Goal: Information Seeking & Learning: Learn about a topic

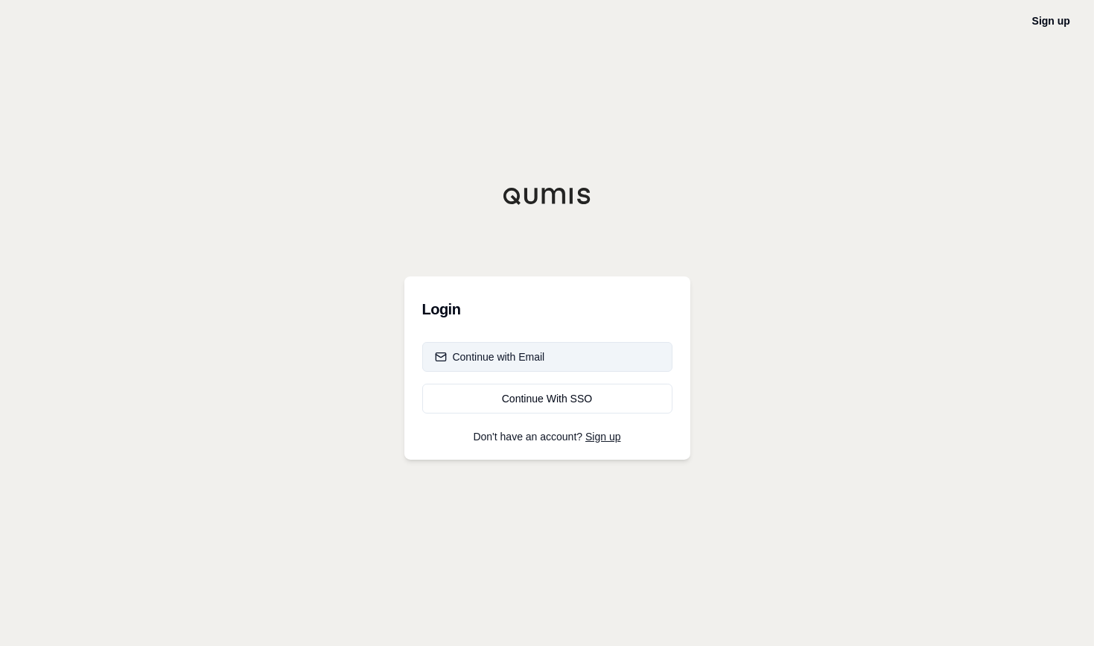
click at [522, 355] on div "Continue with Email" at bounding box center [490, 356] width 110 height 15
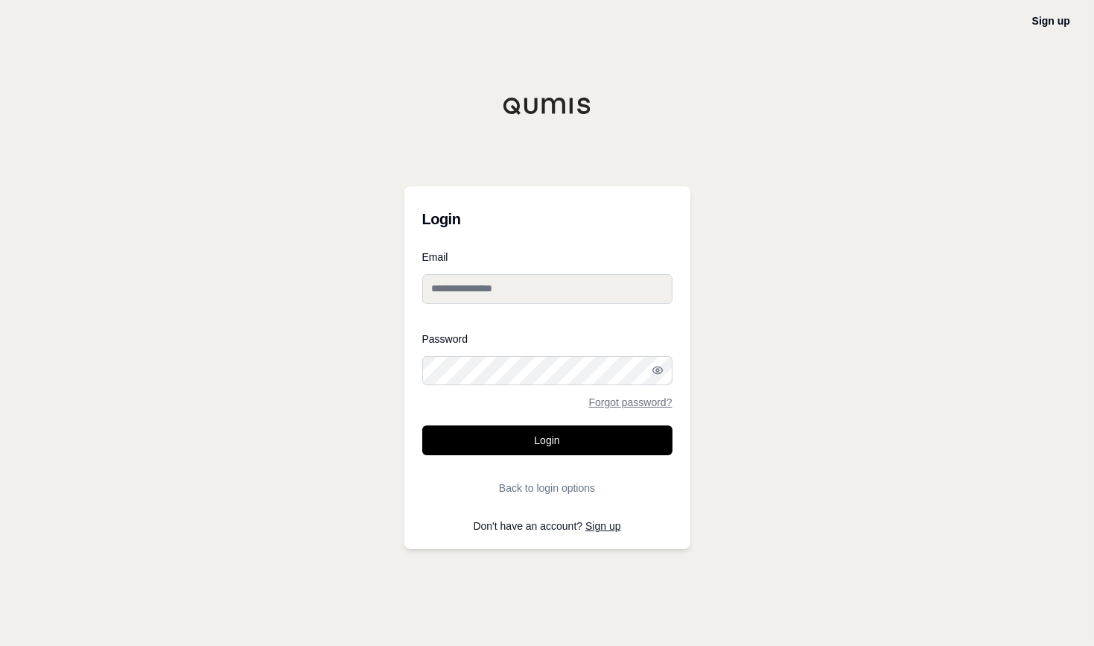
click at [512, 288] on input "Email" at bounding box center [547, 289] width 250 height 30
type input "**********"
click at [422, 425] on button "Login" at bounding box center [547, 440] width 250 height 30
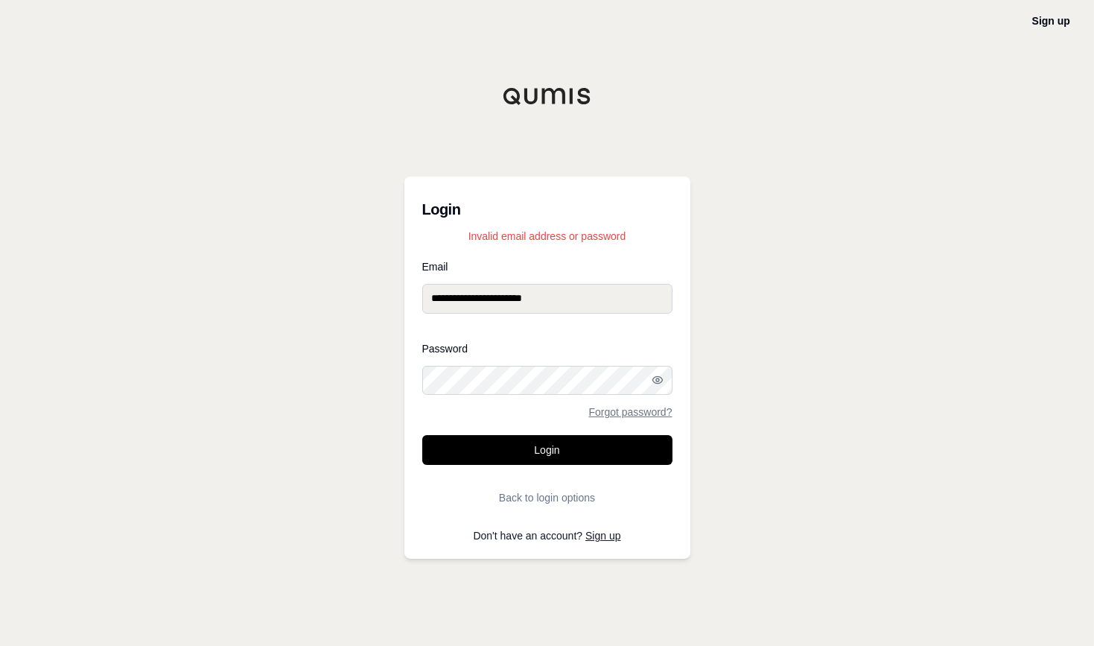
click at [369, 394] on div "**********" at bounding box center [547, 323] width 1094 height 646
click at [422, 435] on button "Login" at bounding box center [547, 450] width 250 height 30
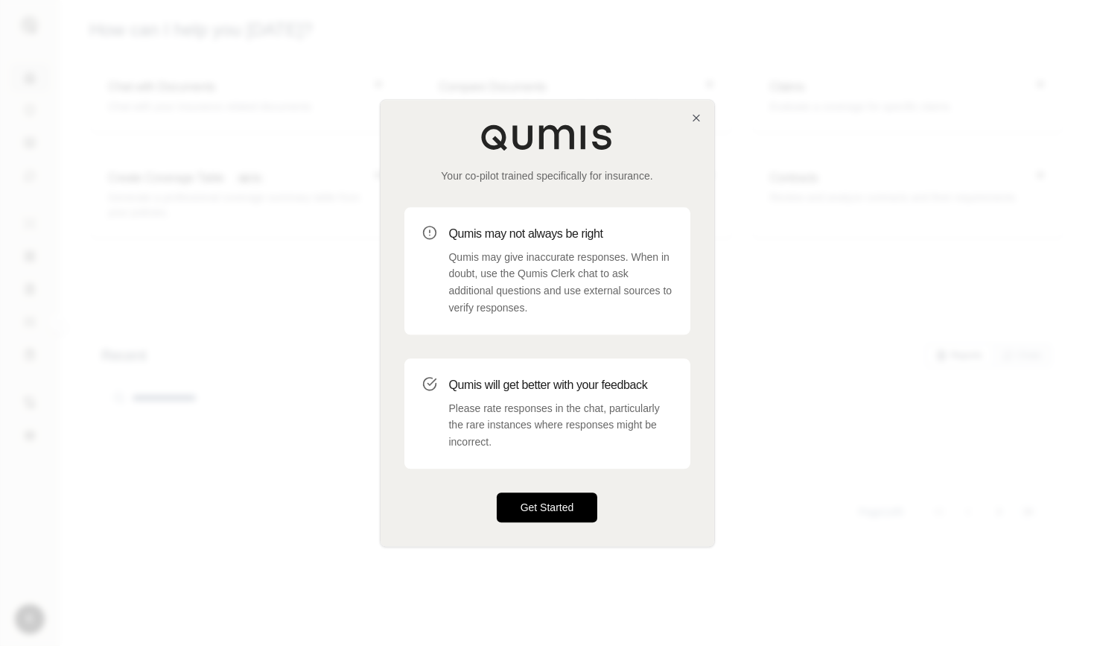
click at [527, 506] on button "Get Started" at bounding box center [547, 507] width 101 height 30
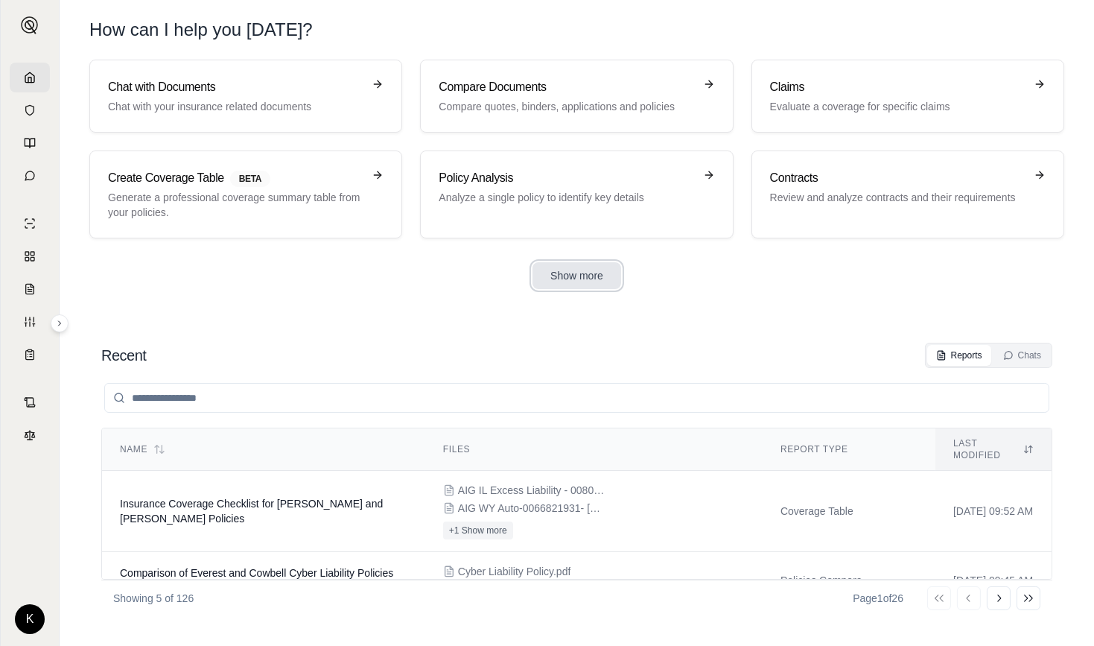
click at [594, 278] on button "Show more" at bounding box center [577, 275] width 89 height 27
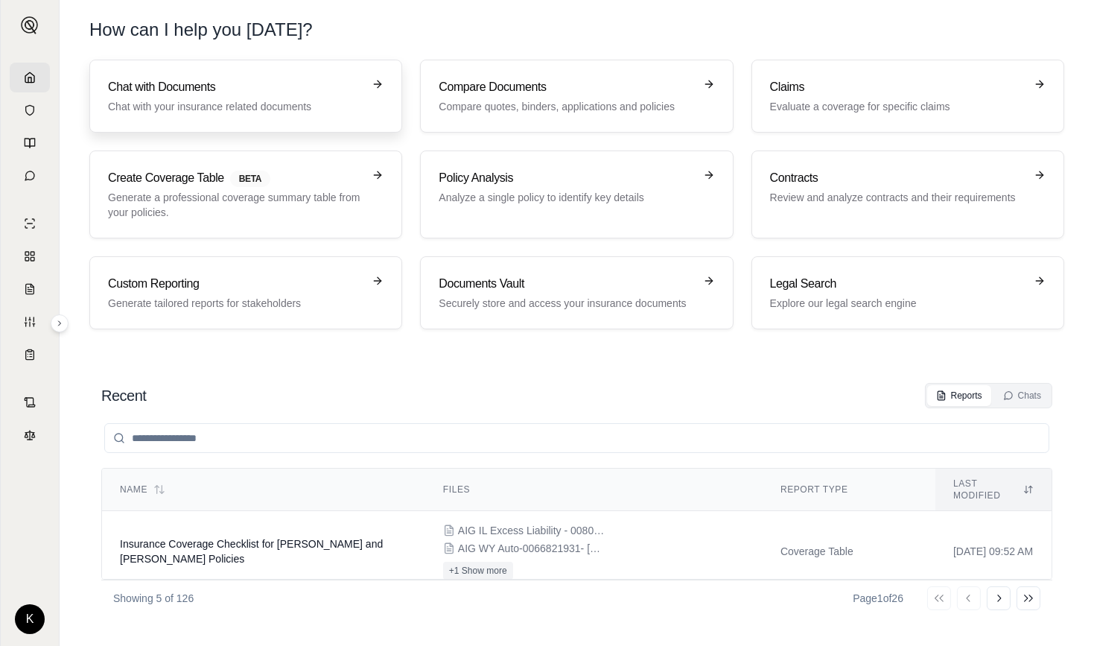
click at [237, 92] on h3 "Chat with Documents" at bounding box center [235, 87] width 255 height 18
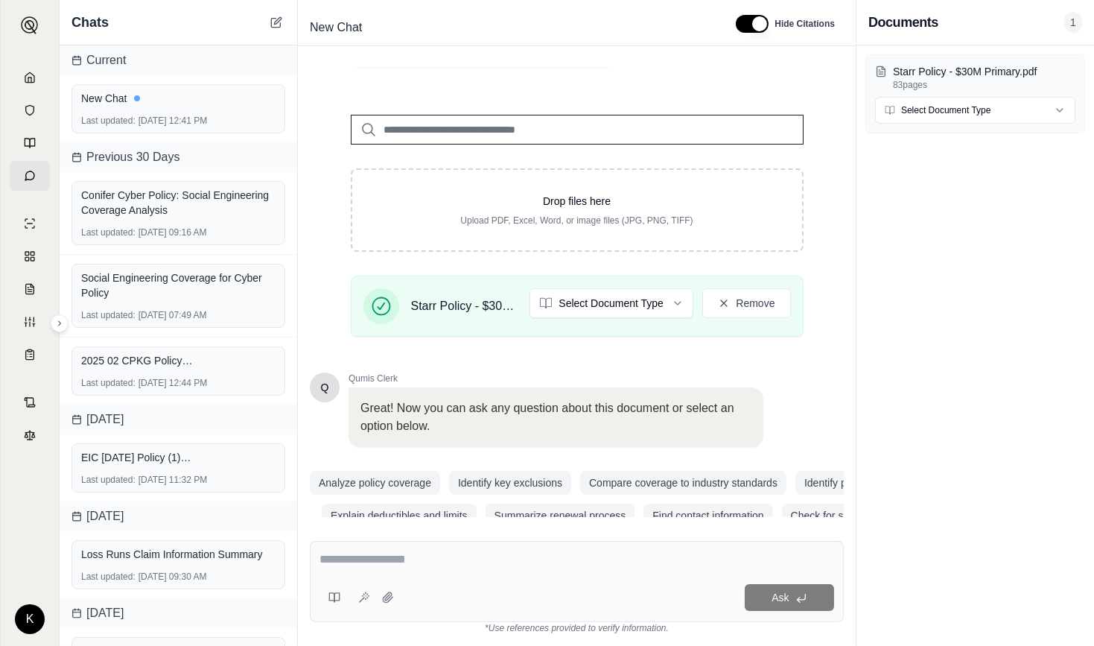
scroll to position [184, 0]
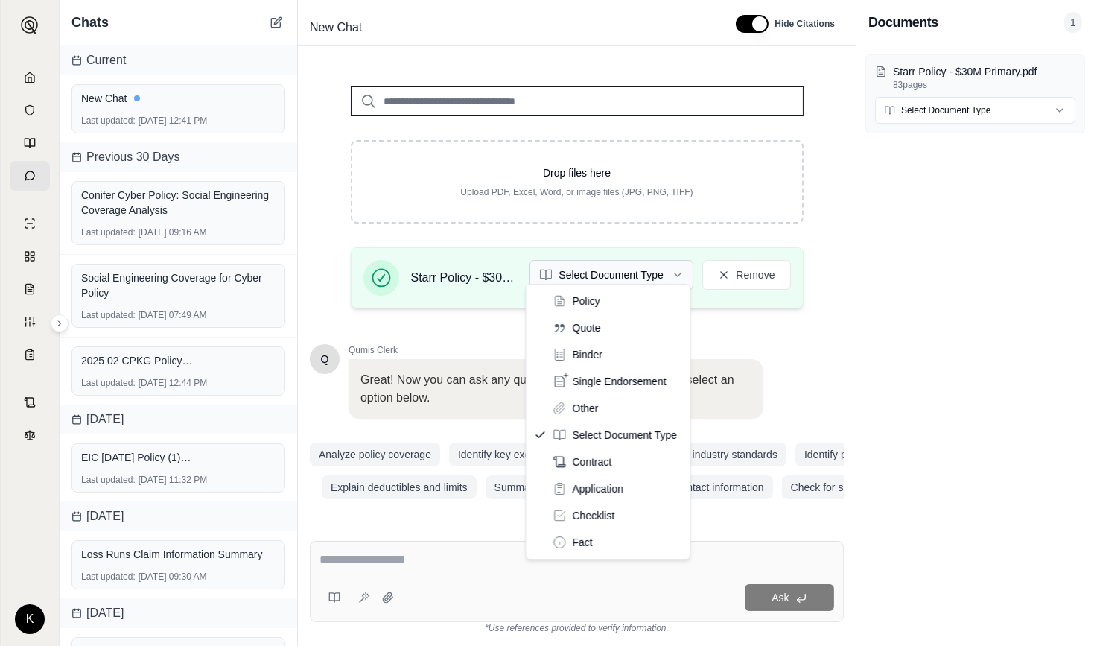
click at [629, 272] on html "K Chats Current New Chat Last updated: [DATE] 12:41 PM Previous 30 Days Conifer…" at bounding box center [547, 323] width 1094 height 646
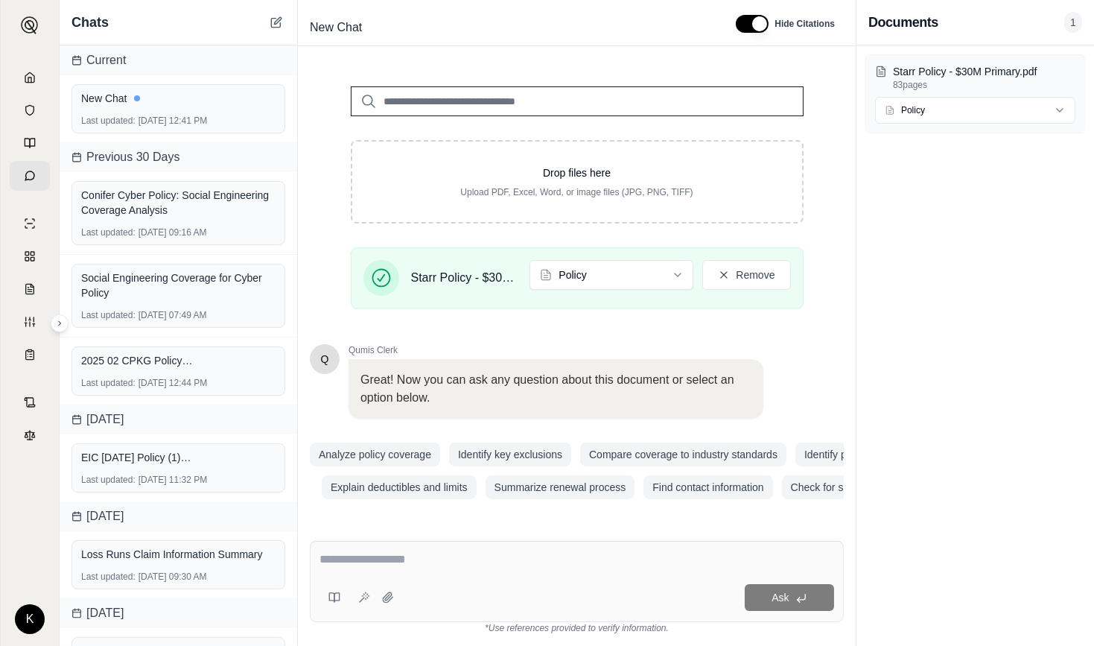
click at [424, 550] on div "Ask" at bounding box center [577, 581] width 534 height 81
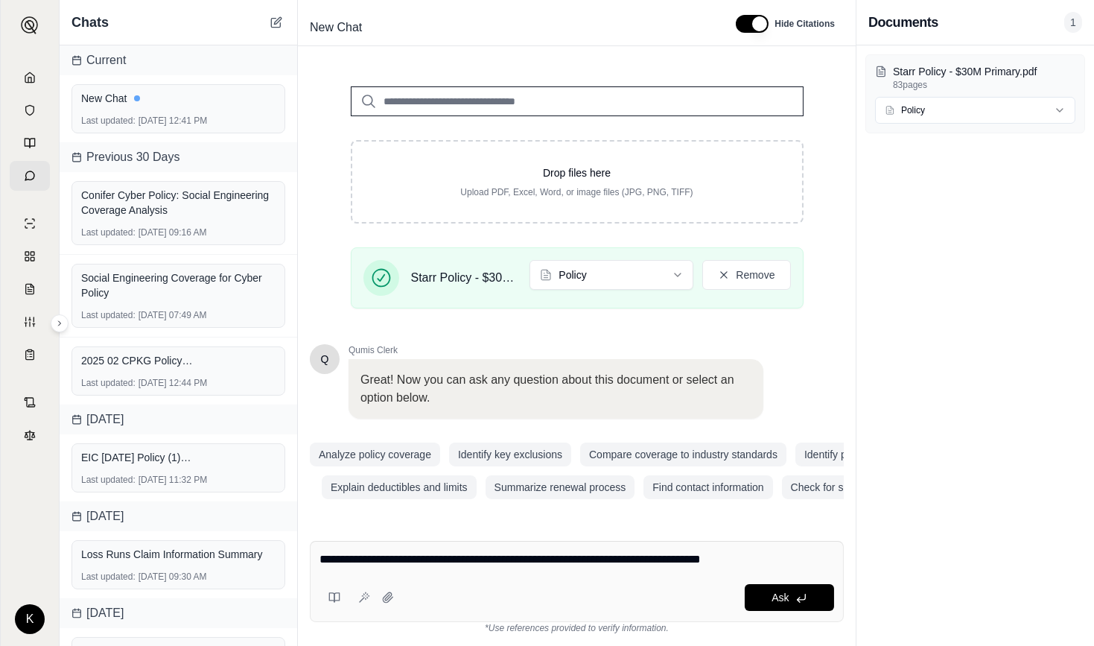
type textarea "**********"
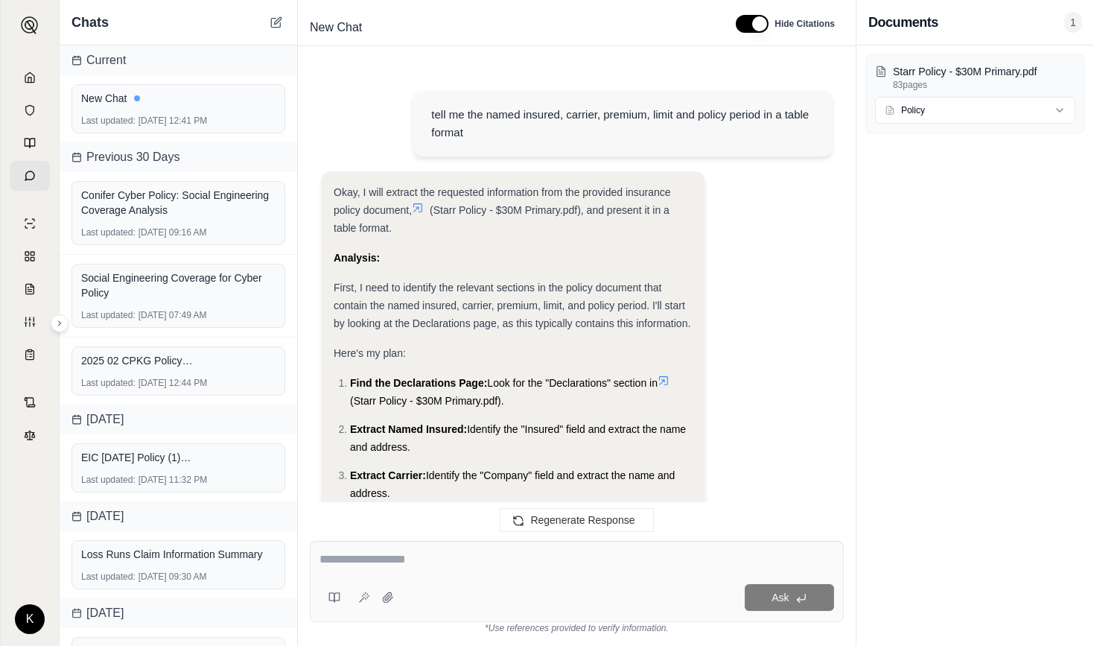
scroll to position [1044, 0]
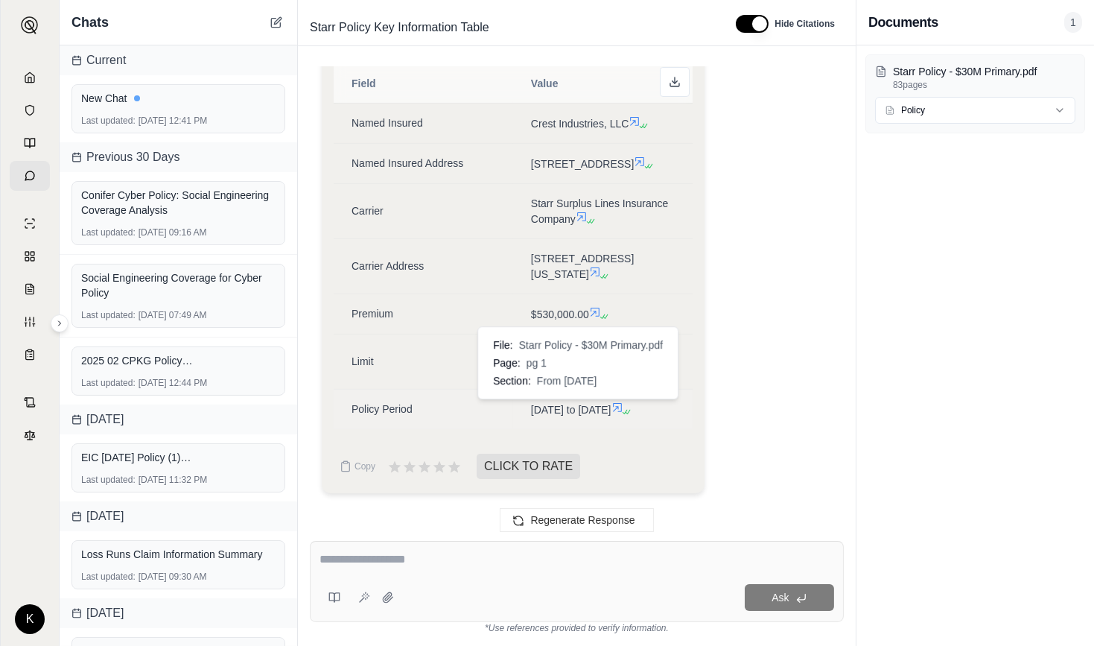
click at [613, 407] on icon at bounding box center [617, 407] width 9 height 9
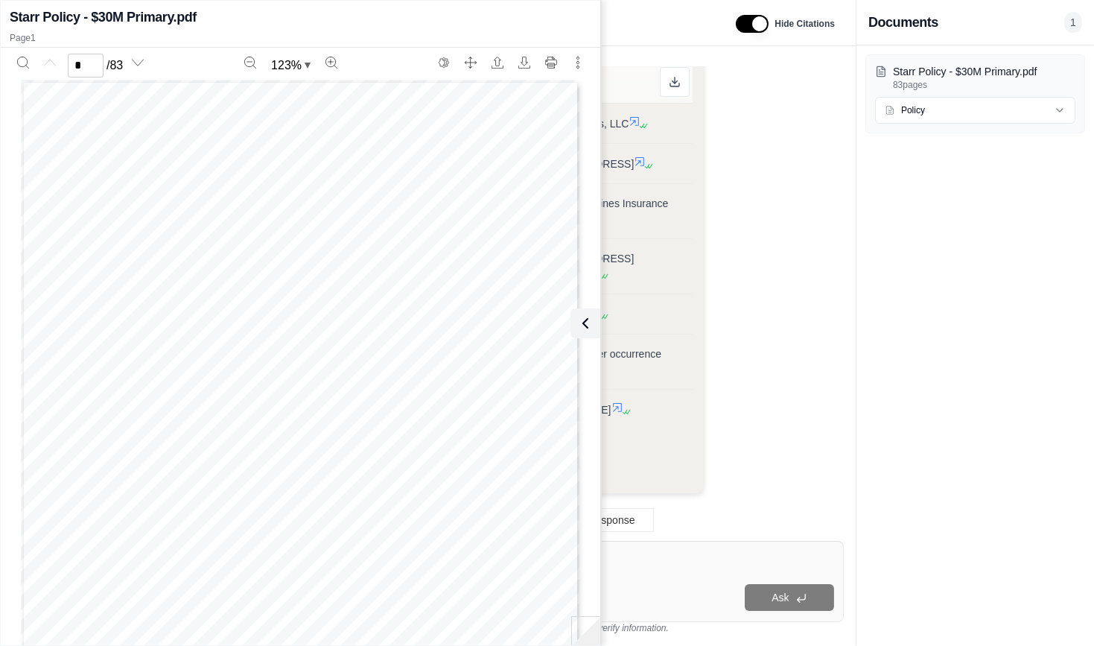
scroll to position [194, 0]
click at [586, 326] on icon at bounding box center [583, 323] width 18 height 18
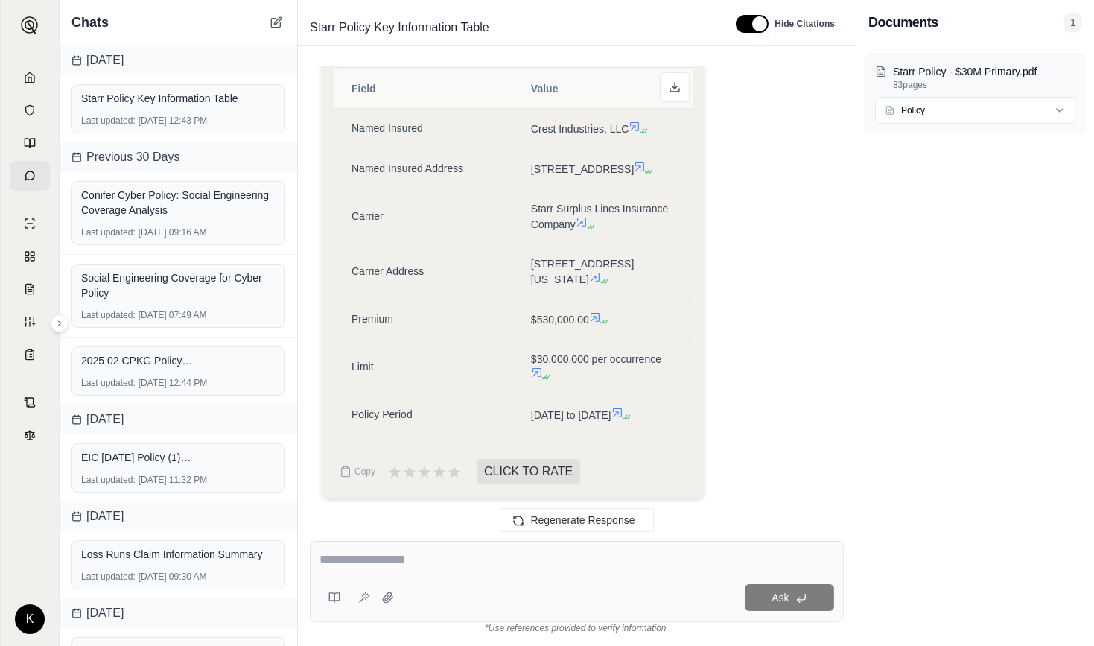
scroll to position [1000, 0]
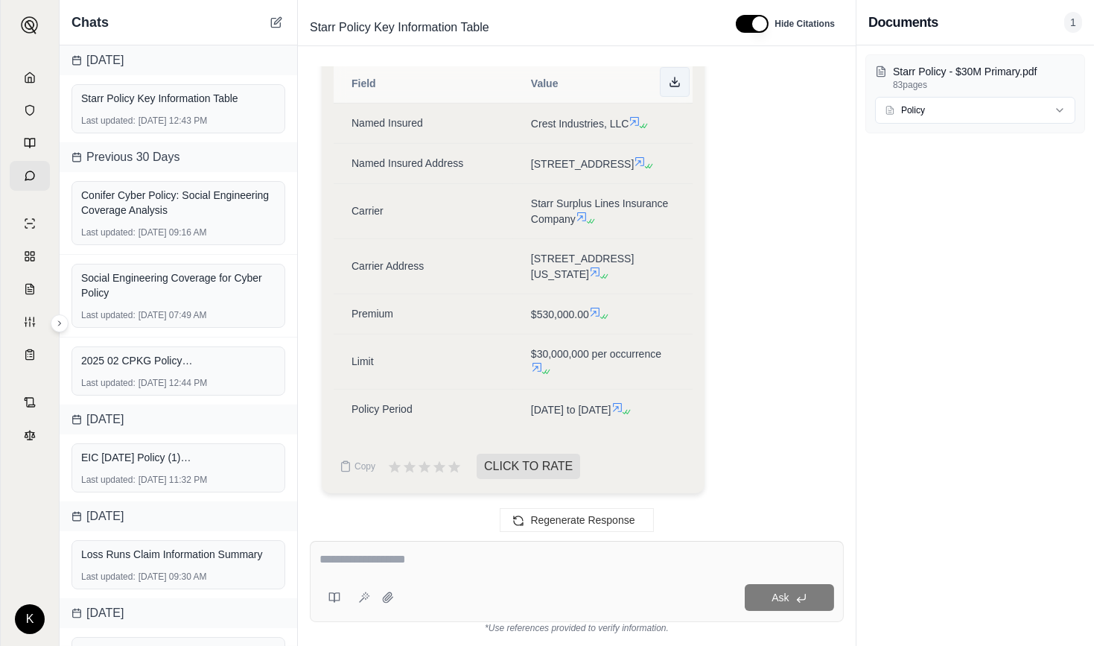
click at [676, 83] on polyline at bounding box center [674, 82] width 5 height 2
click at [26, 75] on icon at bounding box center [29, 77] width 9 height 10
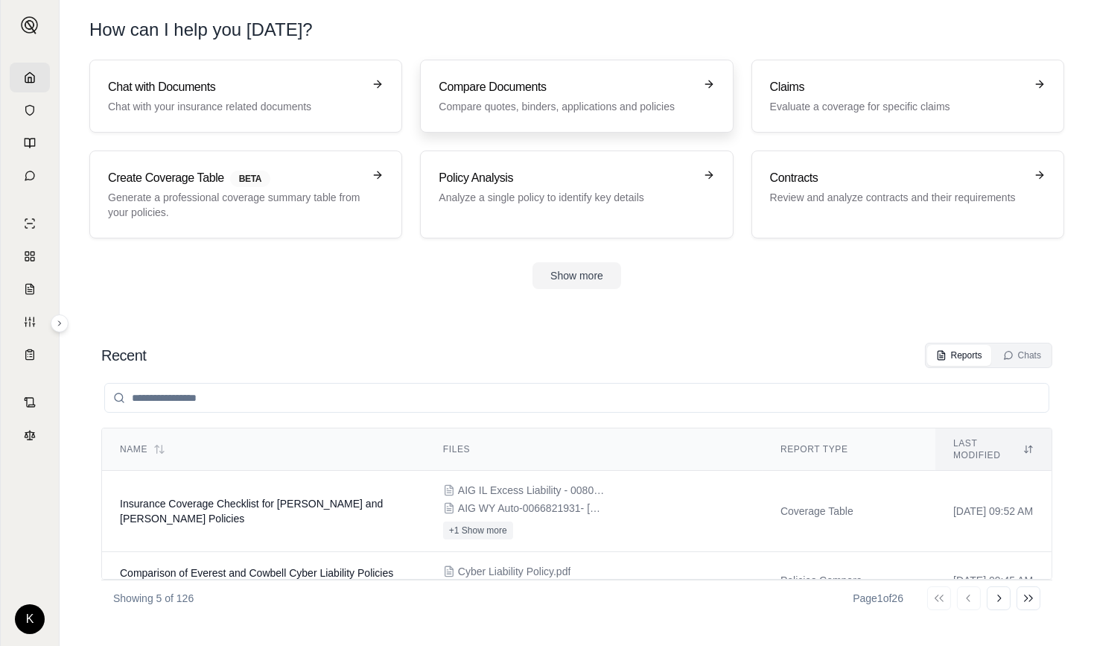
click at [532, 87] on h3 "Compare Documents" at bounding box center [566, 87] width 255 height 18
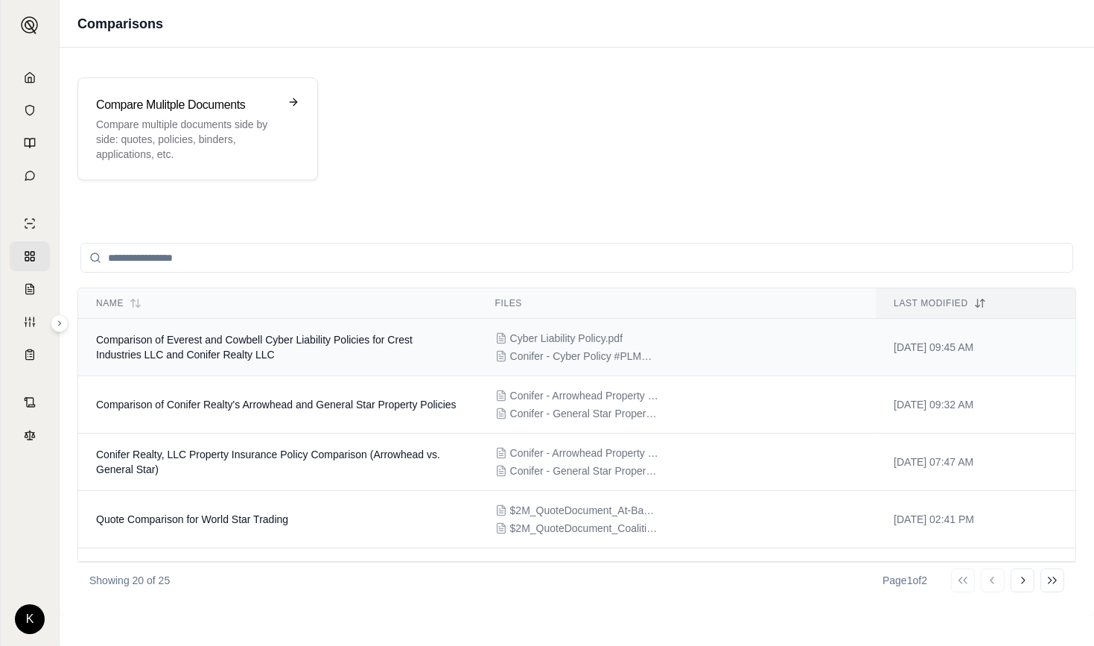
click at [205, 346] on td "Comparison of Everest and Cowbell Cyber Liability Policies for Crest Industries…" at bounding box center [277, 347] width 399 height 57
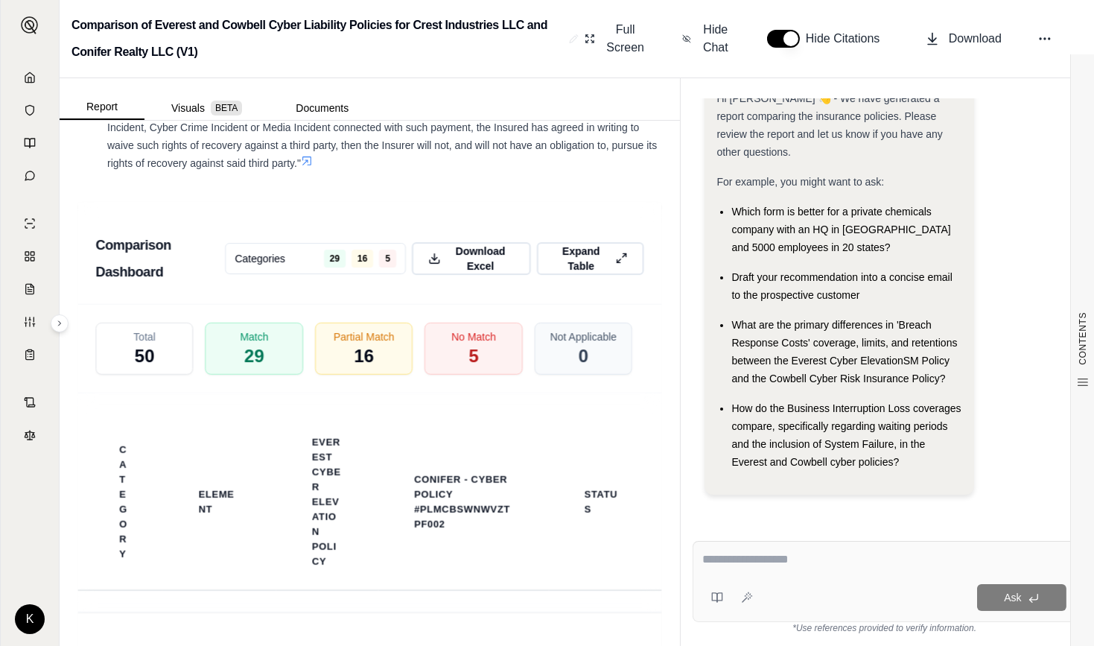
scroll to position [3503, 0]
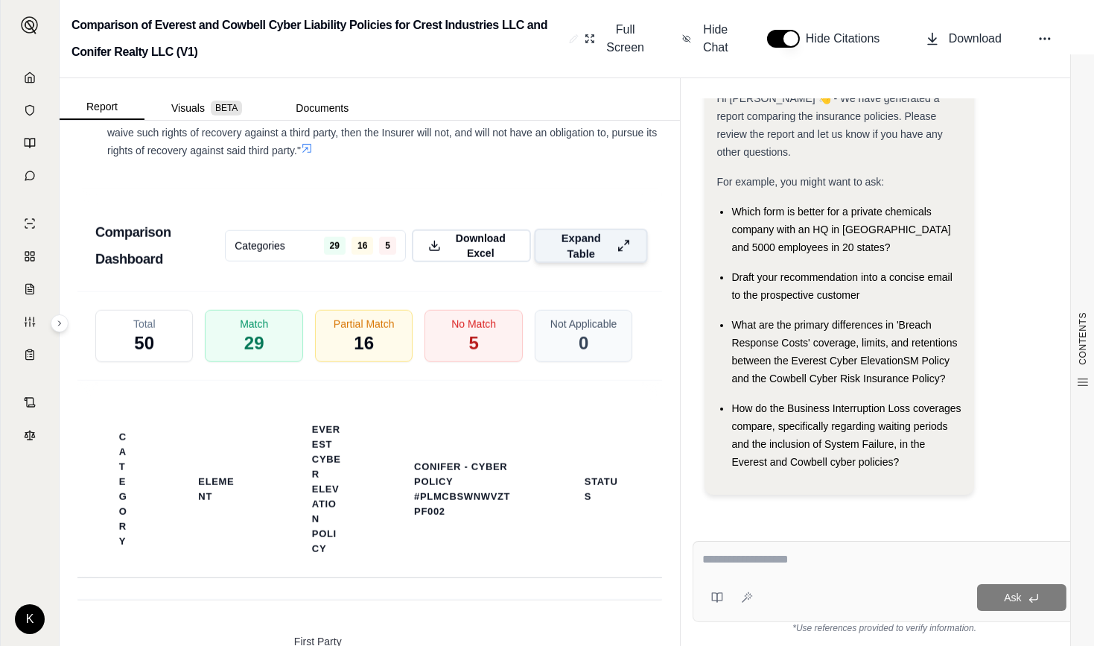
click at [586, 261] on span "Expand Table" at bounding box center [581, 245] width 60 height 31
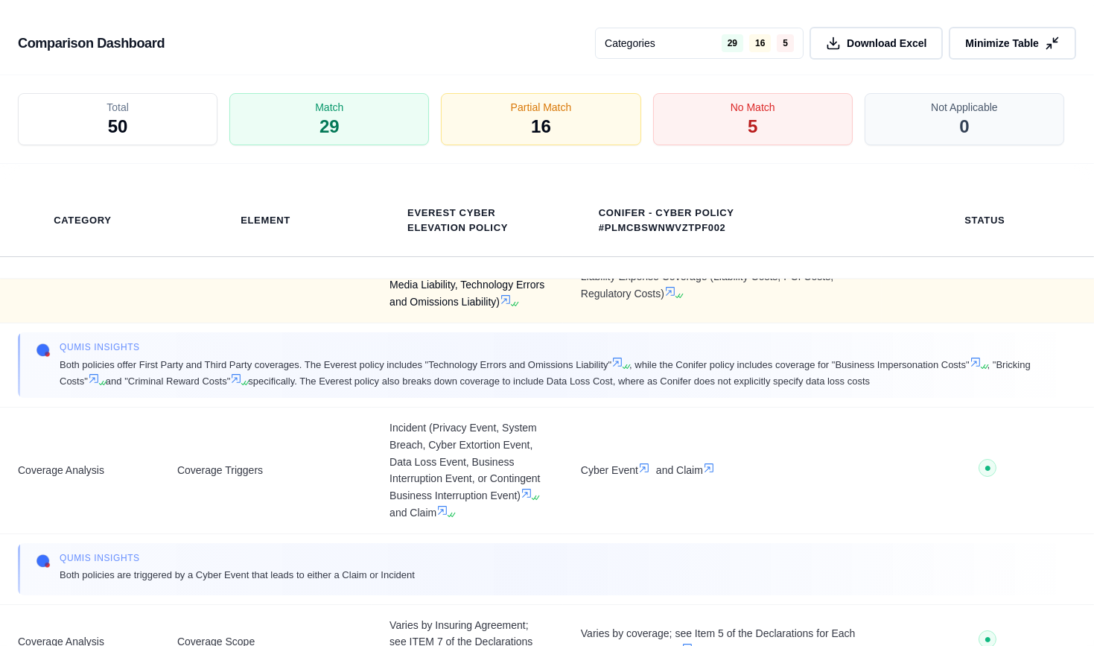
scroll to position [200, 0]
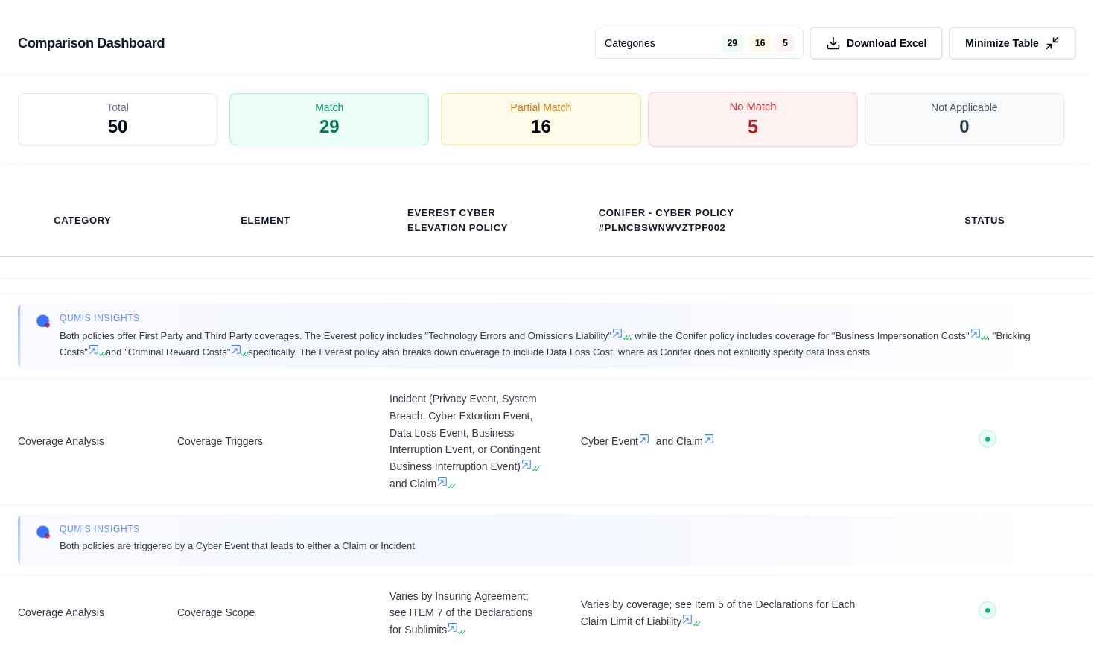
click at [735, 111] on span "No Match" at bounding box center [752, 107] width 47 height 16
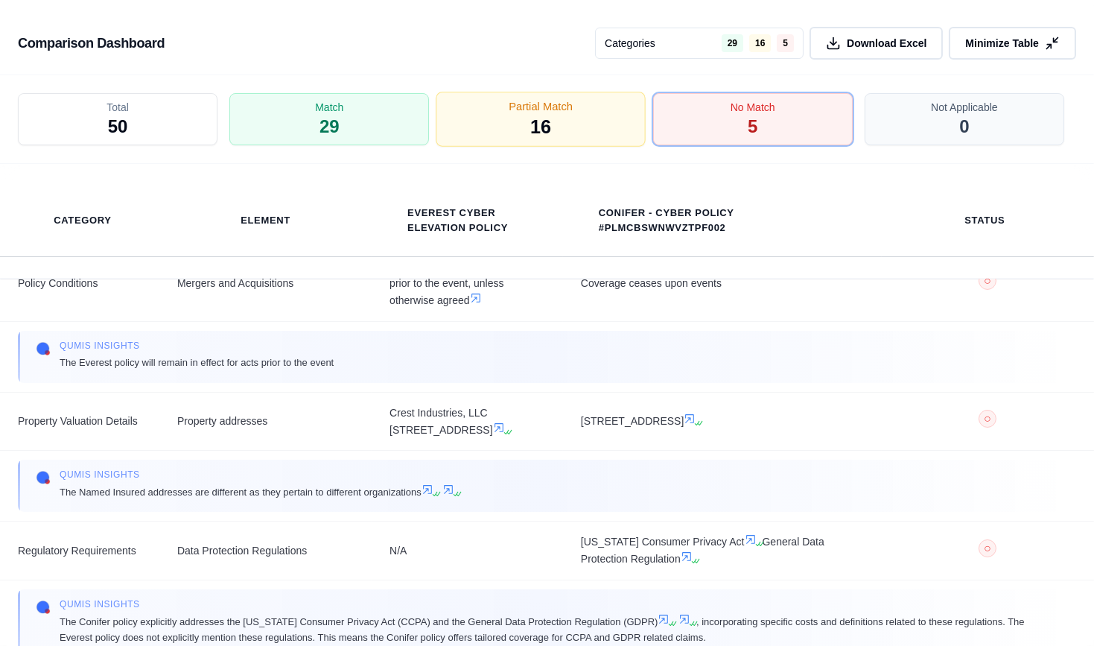
click at [599, 114] on div "Partial Match 16" at bounding box center [541, 119] width 210 height 55
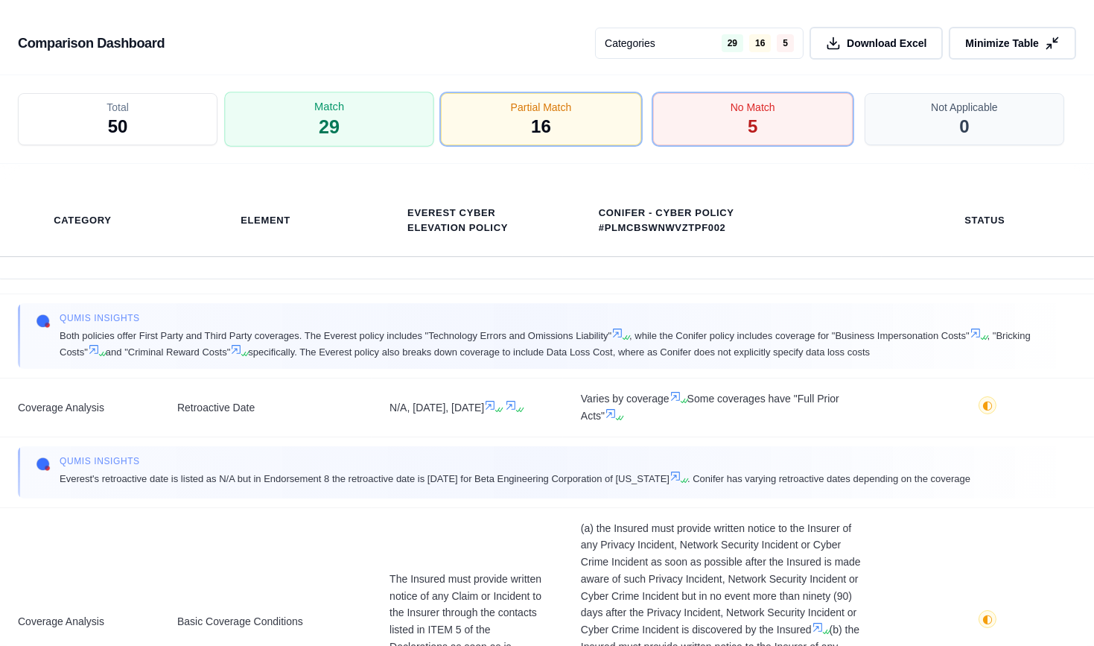
click at [373, 121] on div "Match 29" at bounding box center [329, 119] width 210 height 55
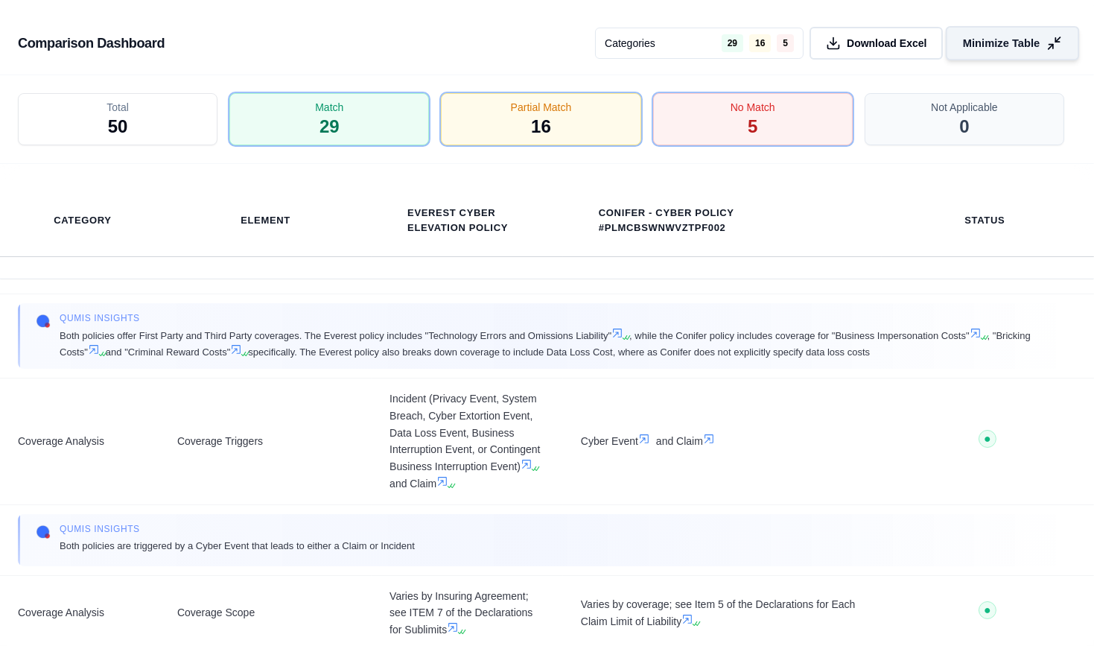
click at [1010, 44] on span "Minimize Table" at bounding box center [1001, 44] width 77 height 16
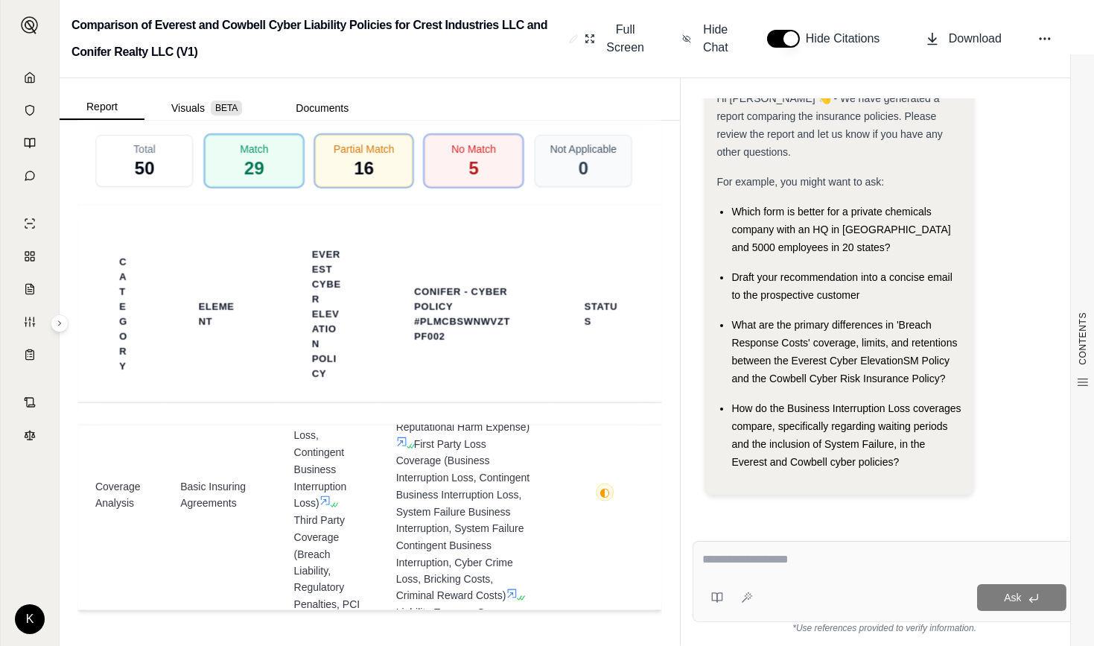
scroll to position [3800, 0]
click at [814, 556] on textarea at bounding box center [884, 559] width 364 height 18
click at [1050, 37] on icon at bounding box center [1045, 38] width 15 height 15
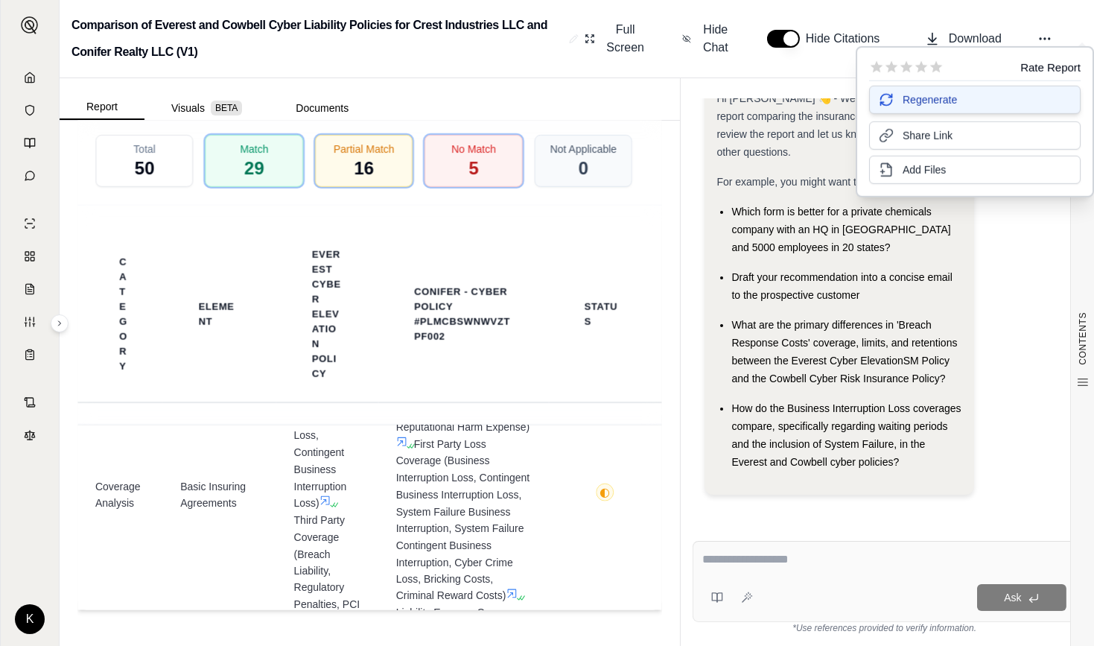
click at [931, 102] on span "Regenerate" at bounding box center [930, 99] width 54 height 15
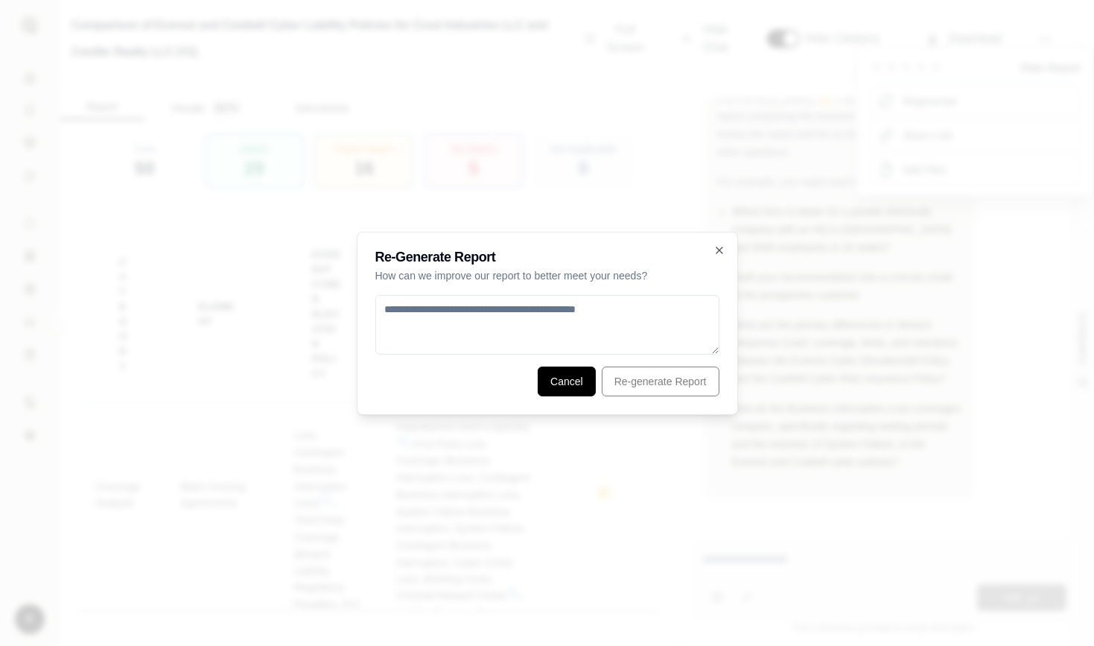
click at [574, 387] on button "Cancel" at bounding box center [567, 381] width 58 height 30
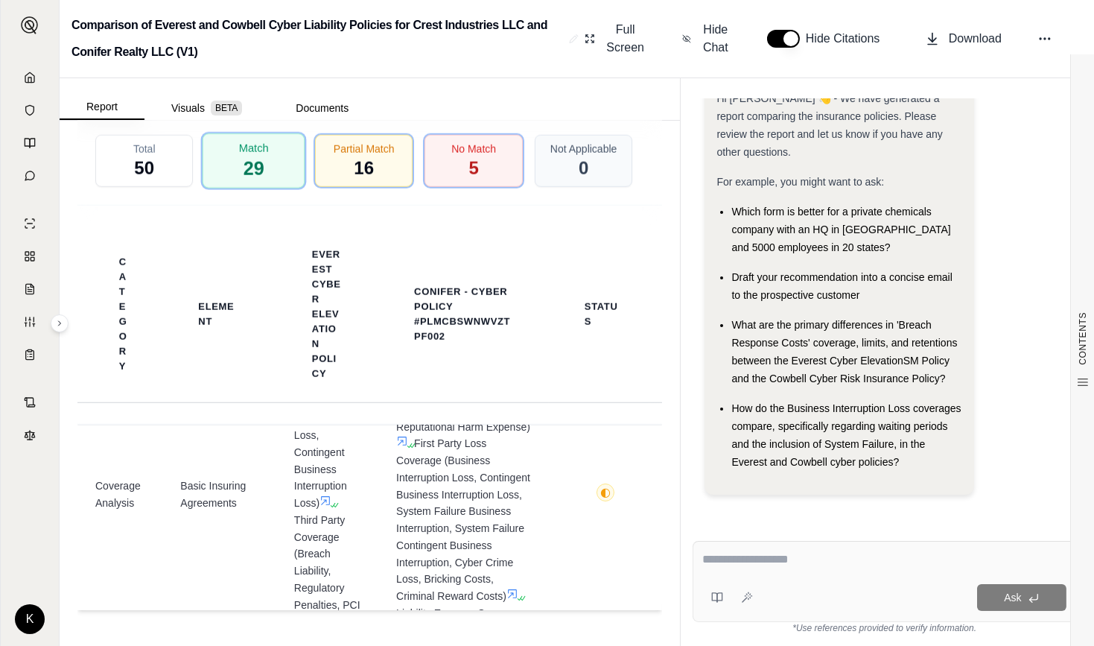
click at [248, 168] on span "29" at bounding box center [254, 168] width 21 height 25
click at [358, 156] on span "16" at bounding box center [364, 168] width 21 height 25
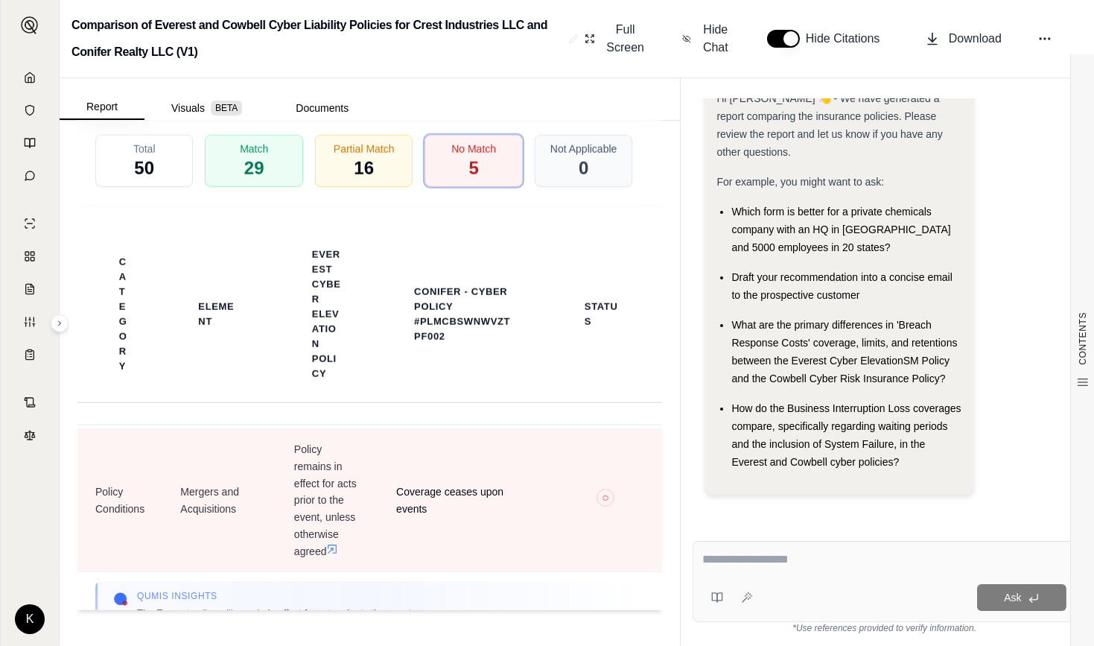
scroll to position [244, 0]
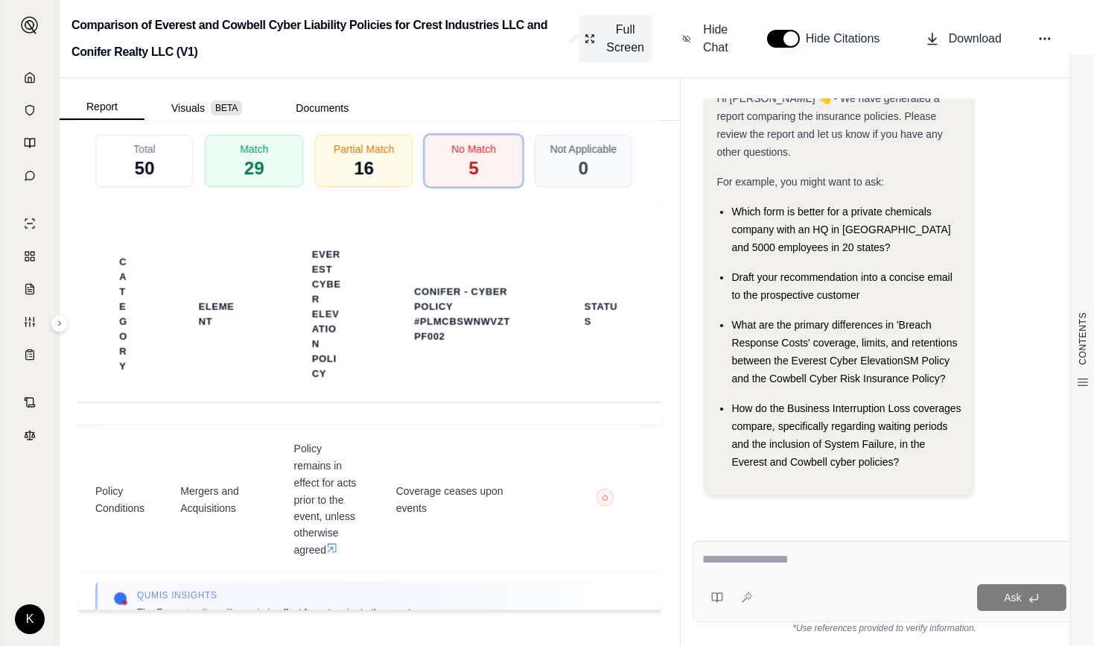
click at [626, 41] on span "Full Screen" at bounding box center [625, 39] width 42 height 36
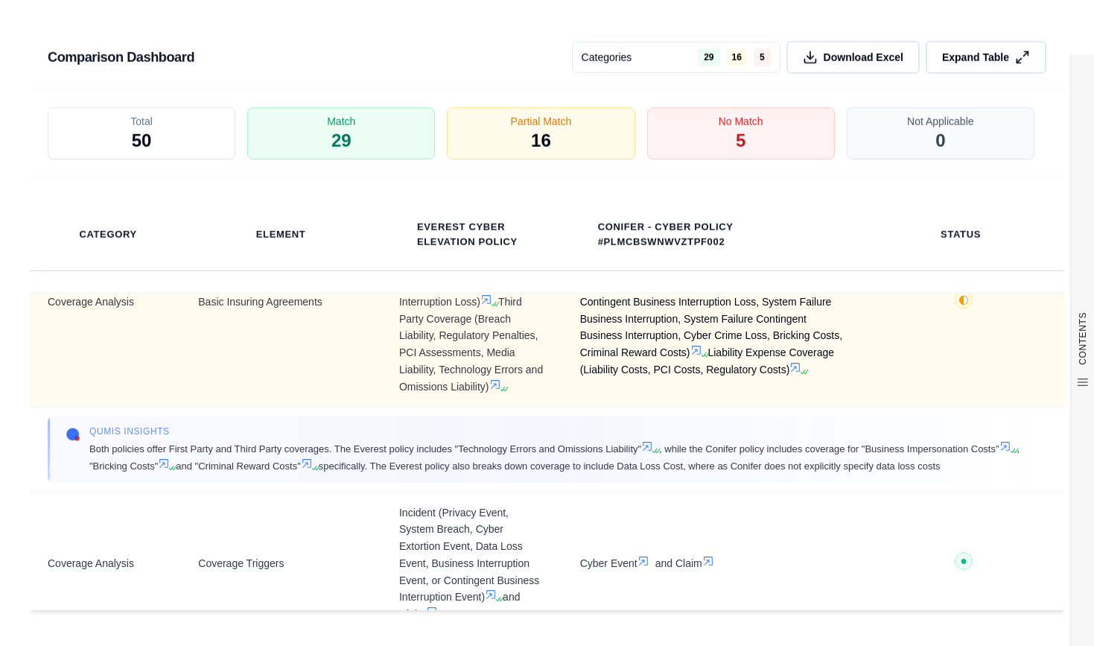
scroll to position [118, 0]
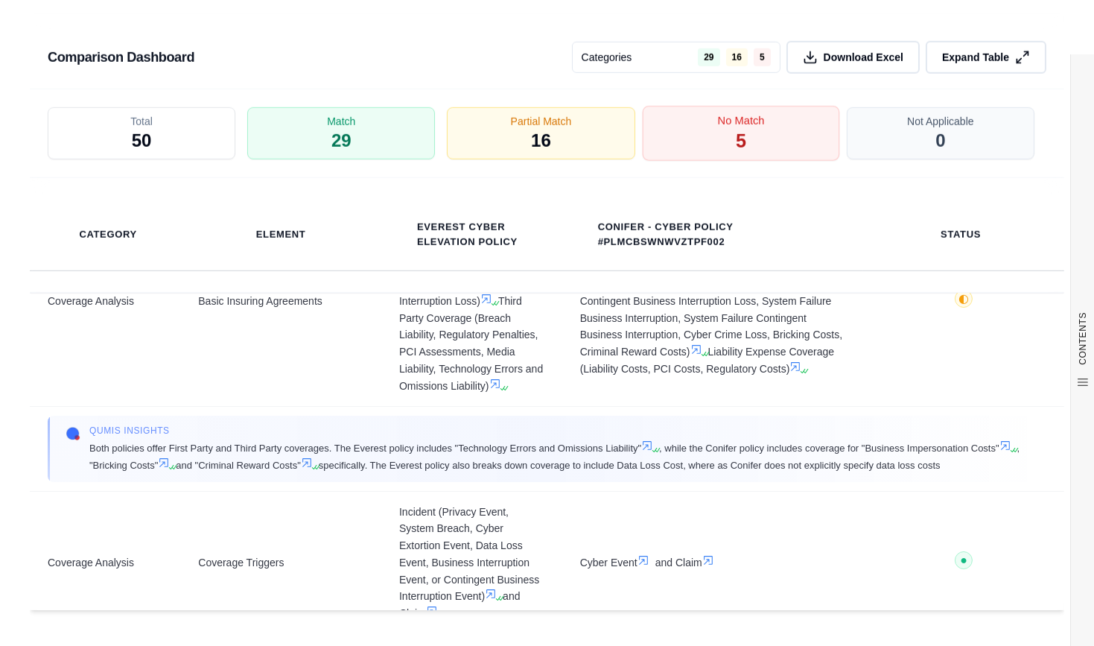
click at [714, 154] on div "No Match 5" at bounding box center [740, 133] width 197 height 55
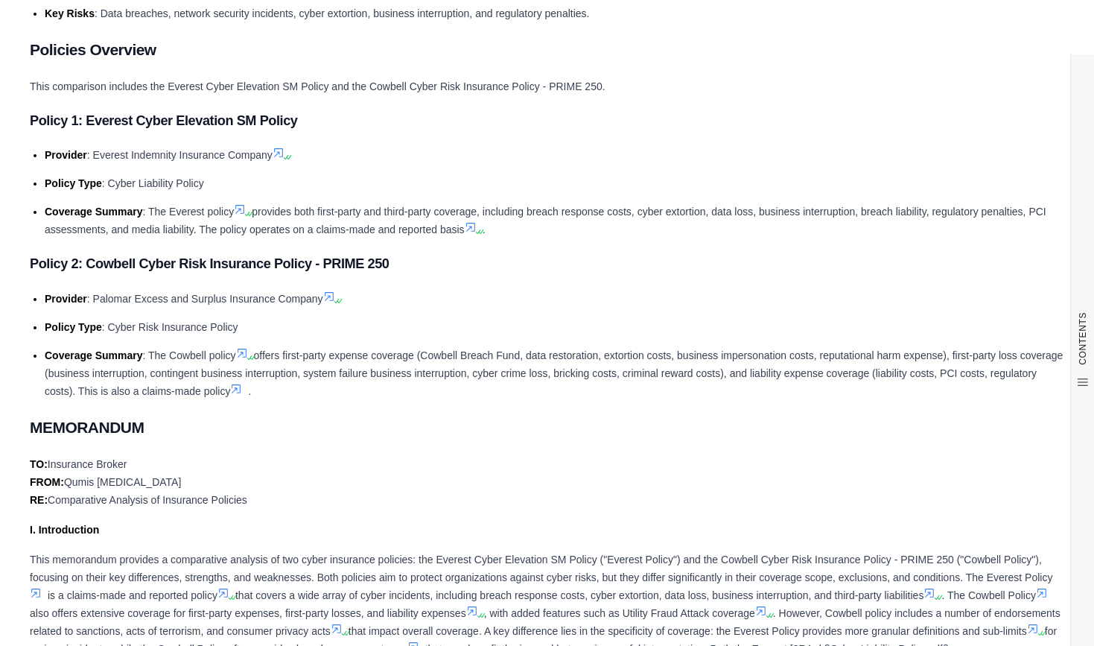
scroll to position [0, 0]
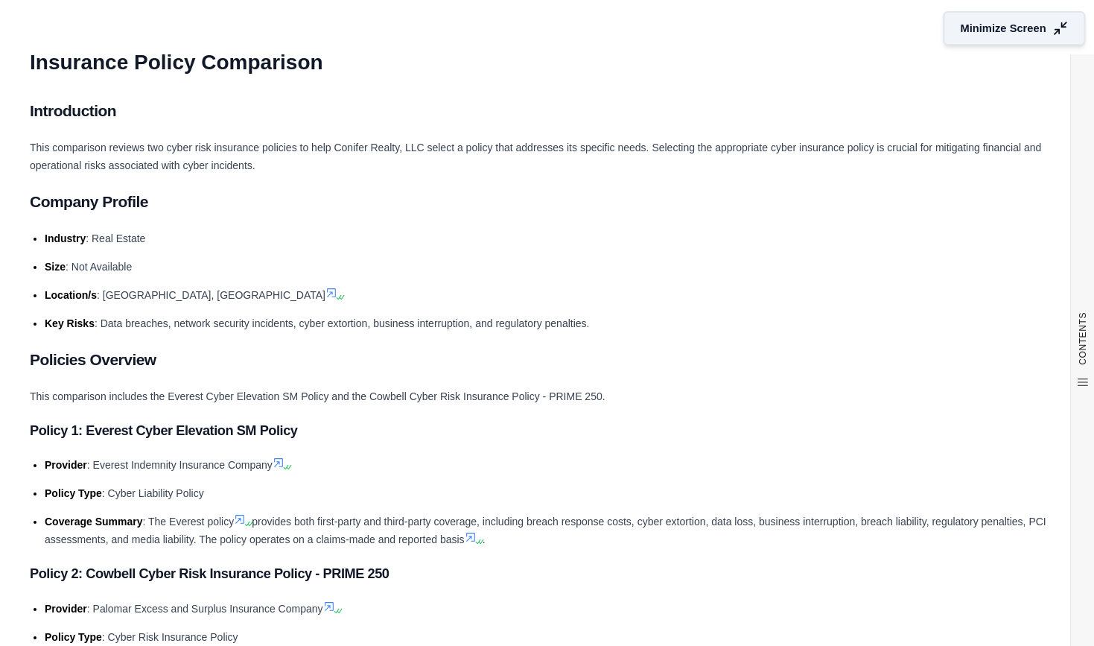
click at [982, 22] on span "Minimize Screen" at bounding box center [1004, 29] width 86 height 16
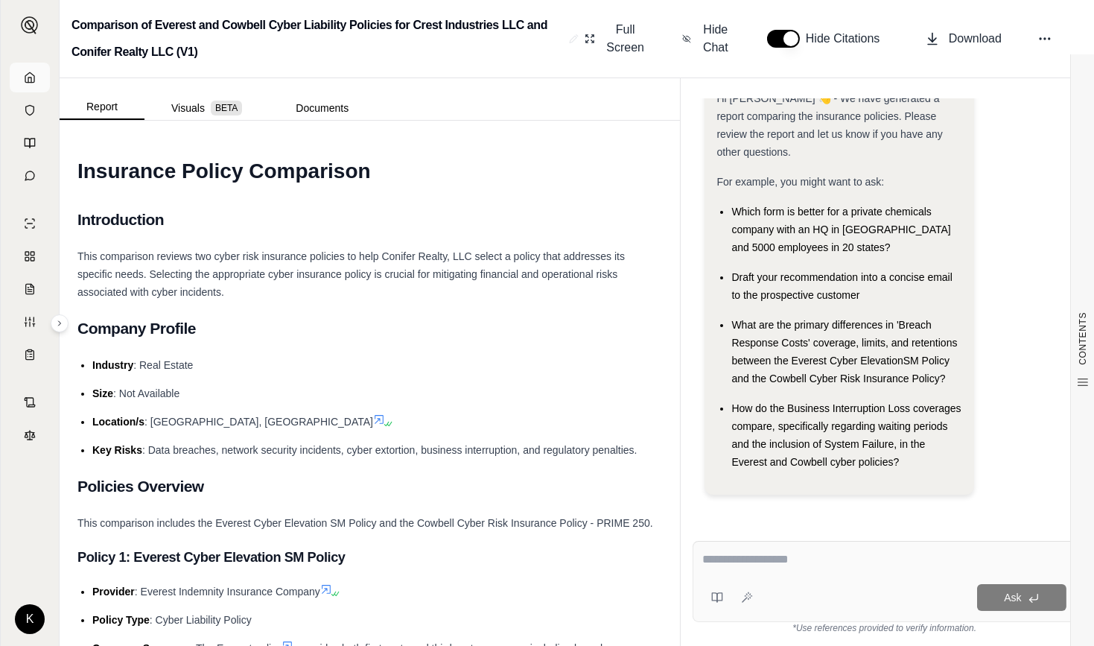
click at [28, 77] on polyline at bounding box center [29, 79] width 3 height 5
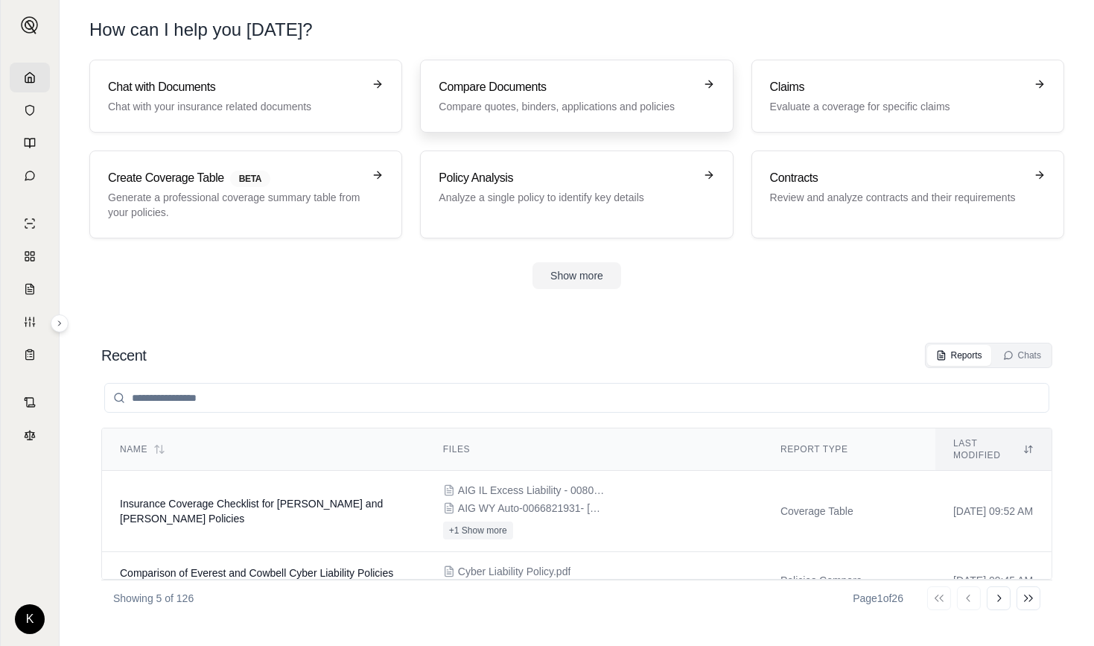
click at [514, 94] on h3 "Compare Documents" at bounding box center [566, 87] width 255 height 18
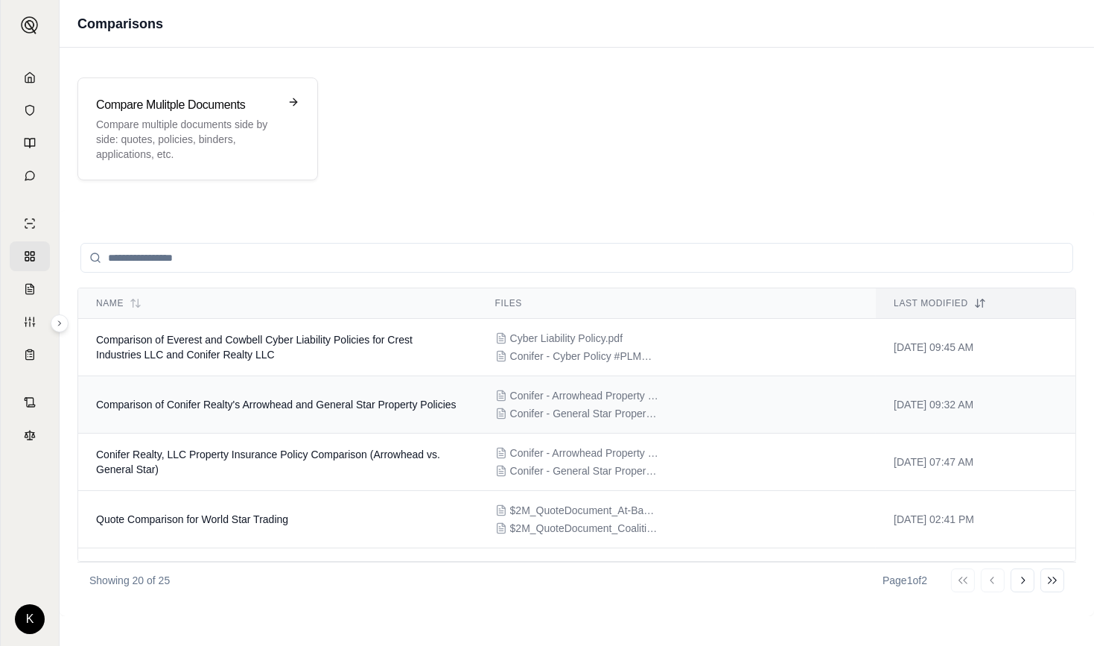
click at [235, 405] on td "Comparison of Conifer Realty's Arrowhead and General Star Property Policies" at bounding box center [277, 404] width 399 height 57
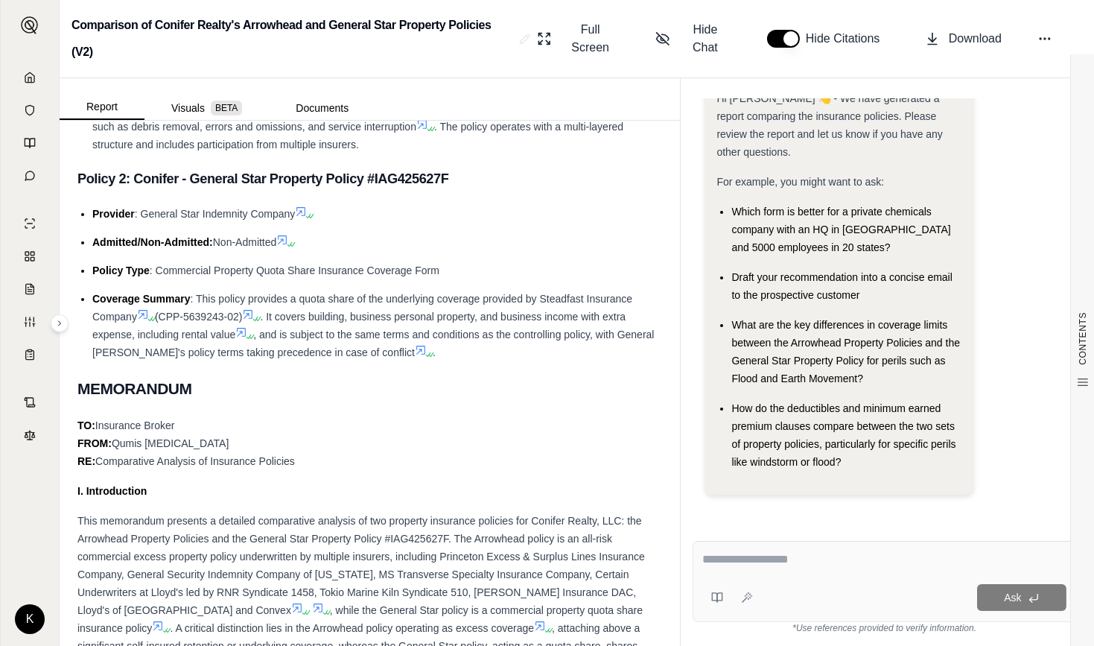
scroll to position [612, 0]
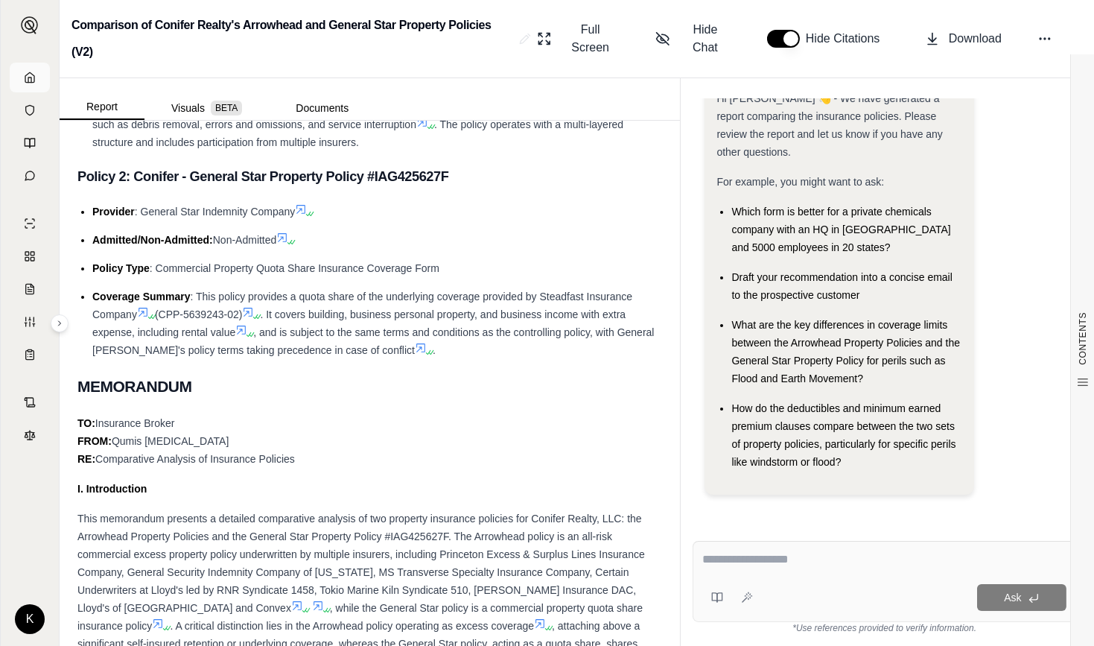
click at [27, 81] on icon at bounding box center [30, 78] width 12 height 12
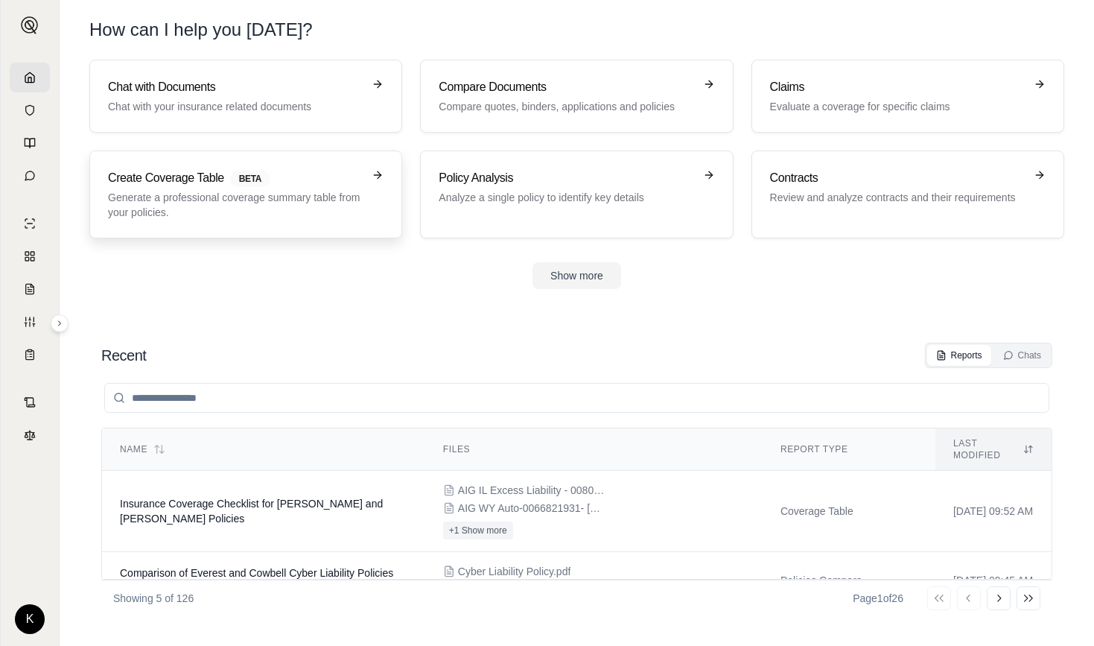
click at [204, 182] on h3 "Create Coverage Table BETA" at bounding box center [235, 178] width 255 height 18
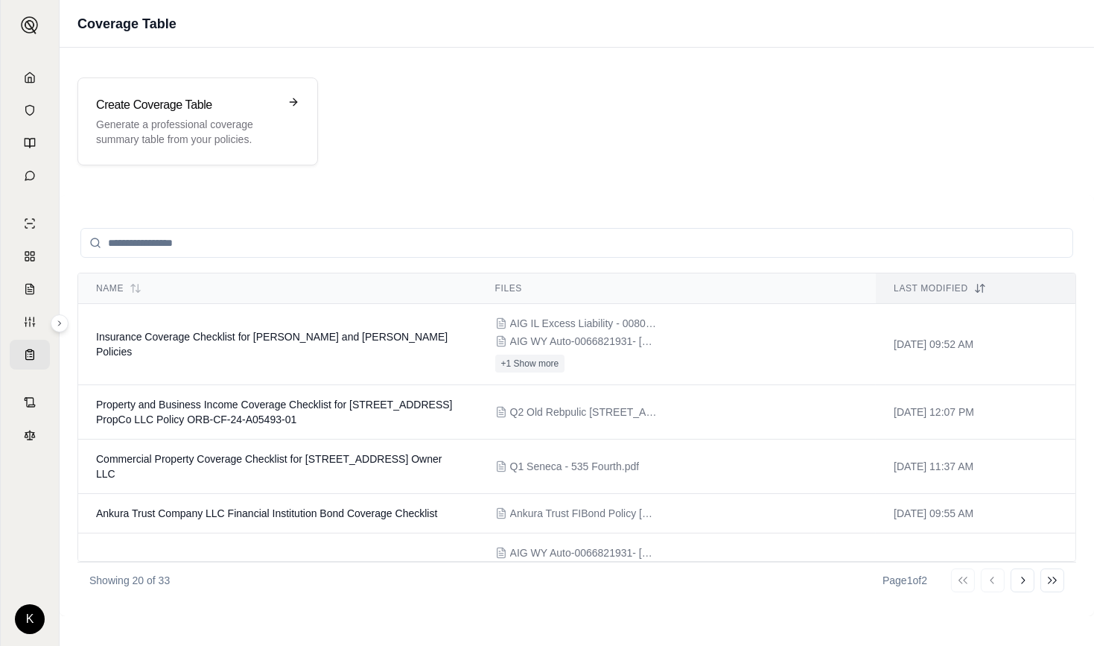
click at [261, 238] on input "search" at bounding box center [576, 243] width 993 height 30
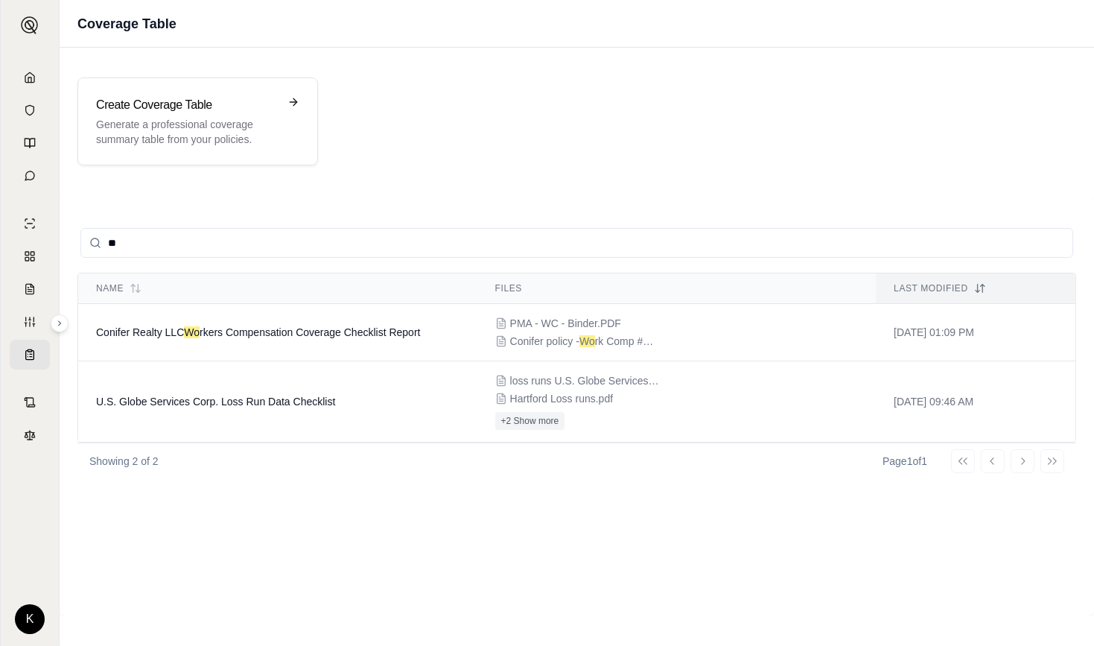
type input "*"
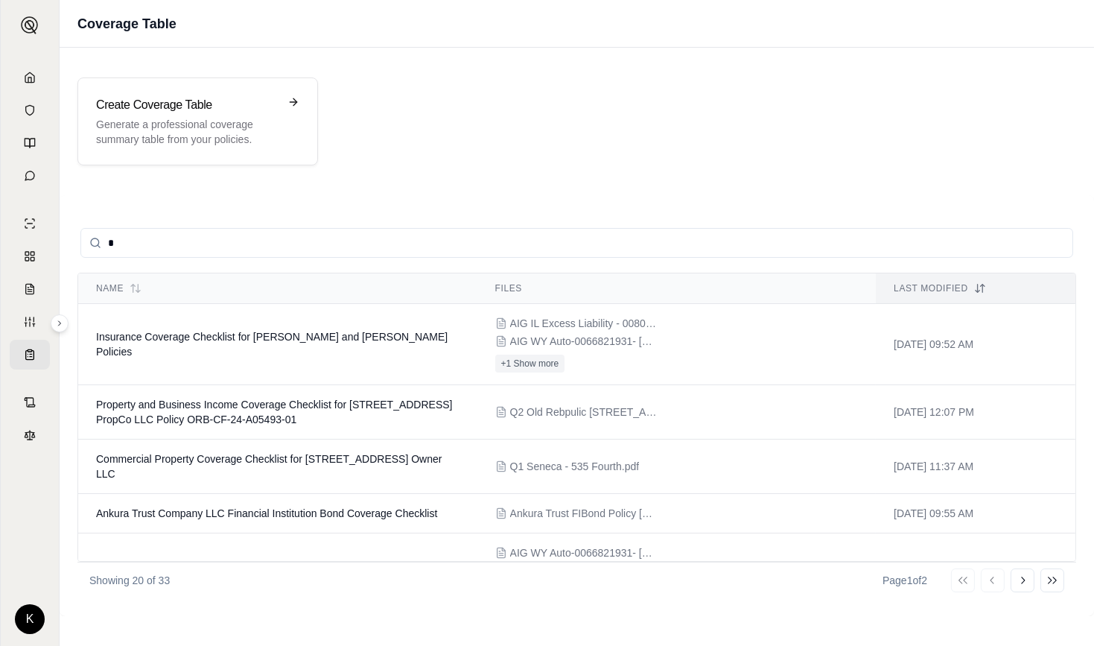
type input "**"
click at [1058, 242] on input "**" at bounding box center [576, 243] width 993 height 30
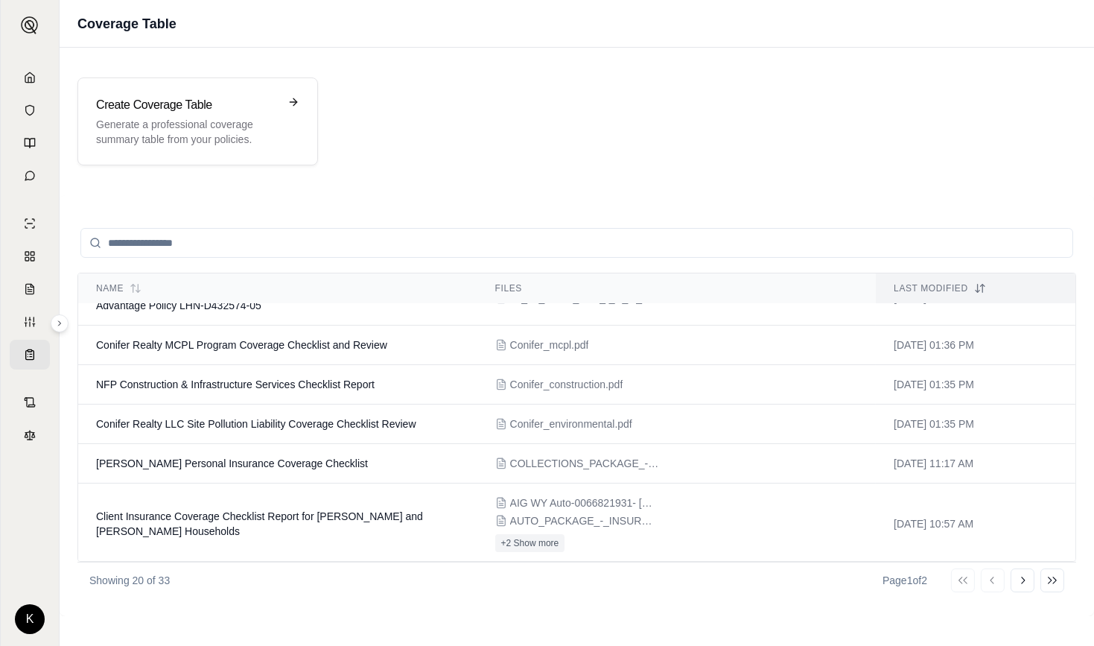
scroll to position [343, 0]
click at [241, 510] on span "Client Insurance Coverage Checklist Report for [PERSON_NAME] and [PERSON_NAME] …" at bounding box center [259, 523] width 327 height 27
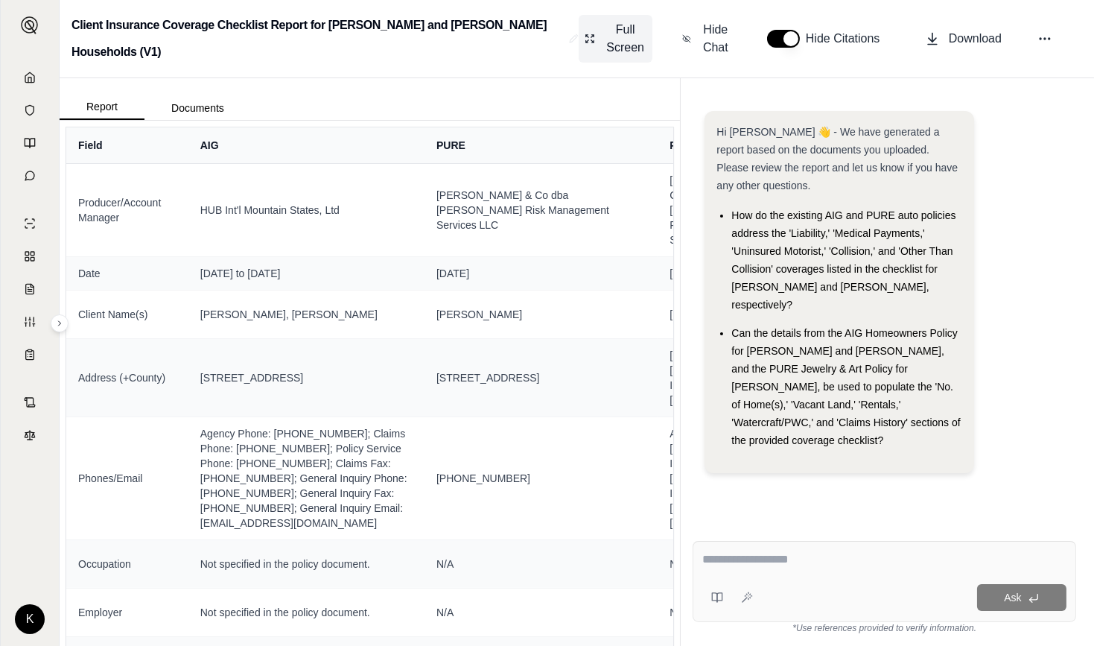
click at [604, 48] on span "Full Screen" at bounding box center [625, 39] width 42 height 36
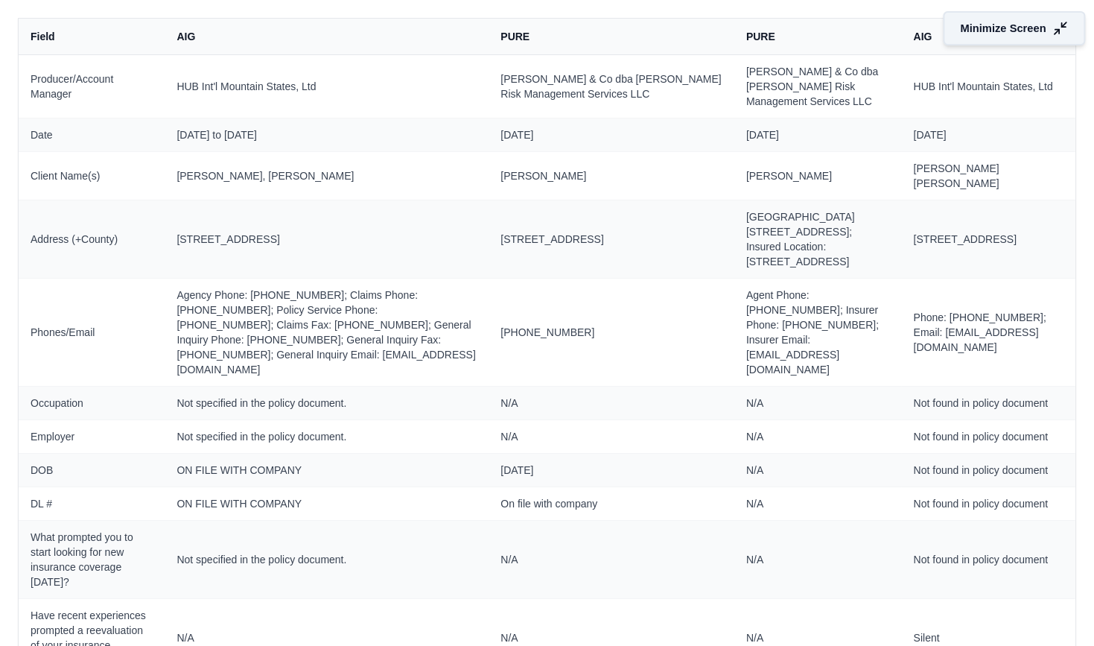
click at [993, 34] on span "Minimize Screen" at bounding box center [1004, 29] width 86 height 16
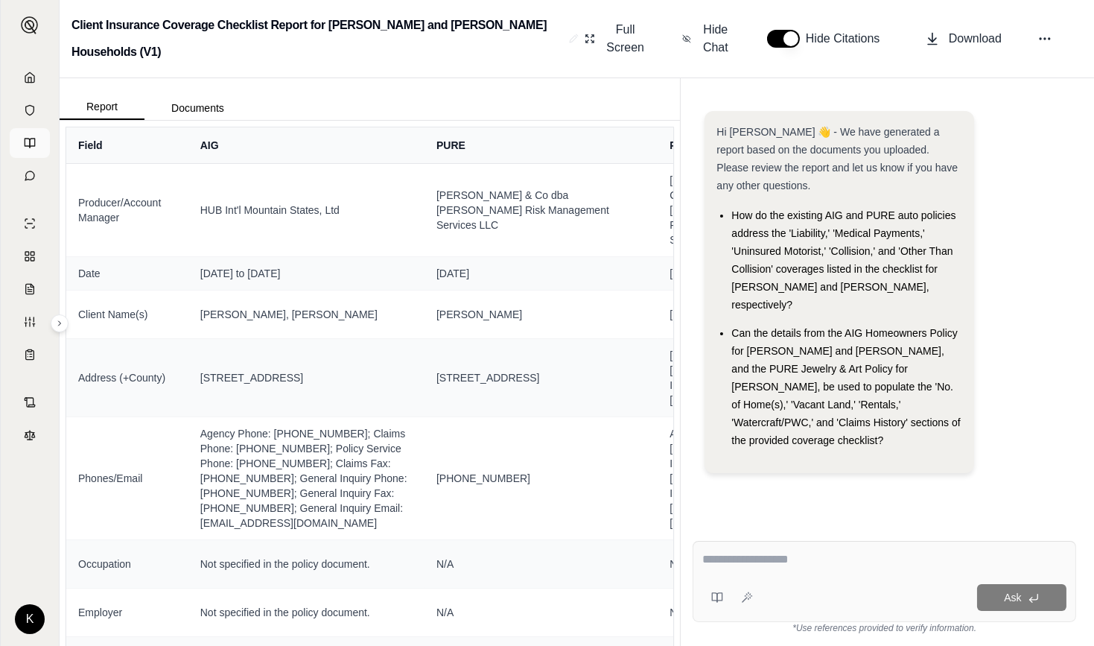
click at [30, 143] on icon at bounding box center [32, 143] width 5 height 9
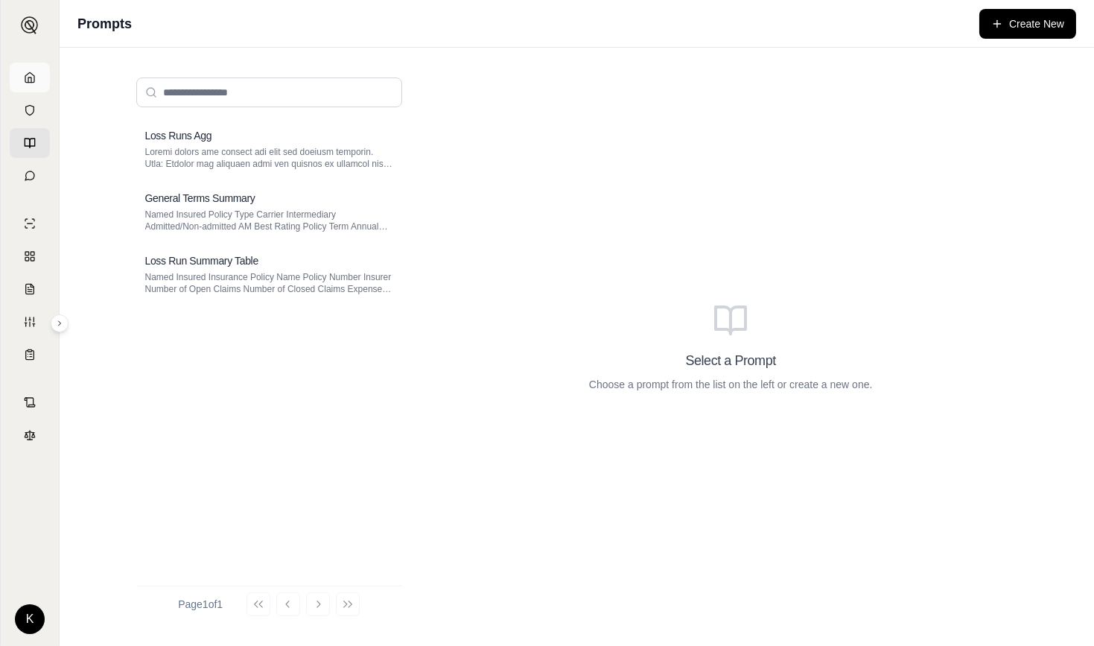
click at [28, 83] on link at bounding box center [30, 78] width 40 height 30
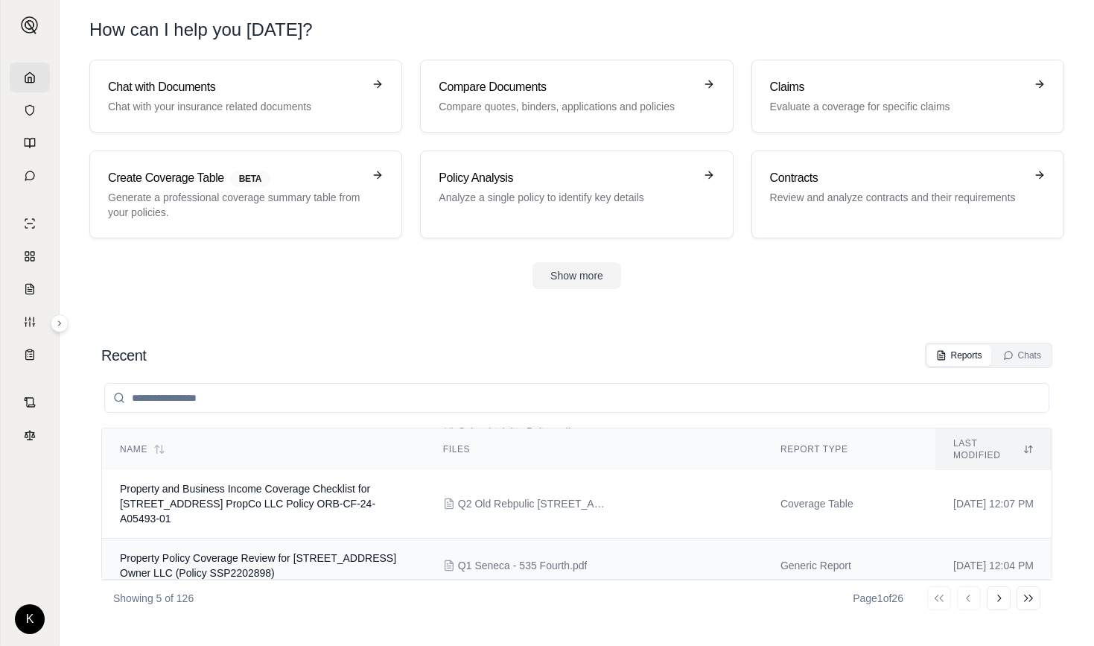
scroll to position [191, 0]
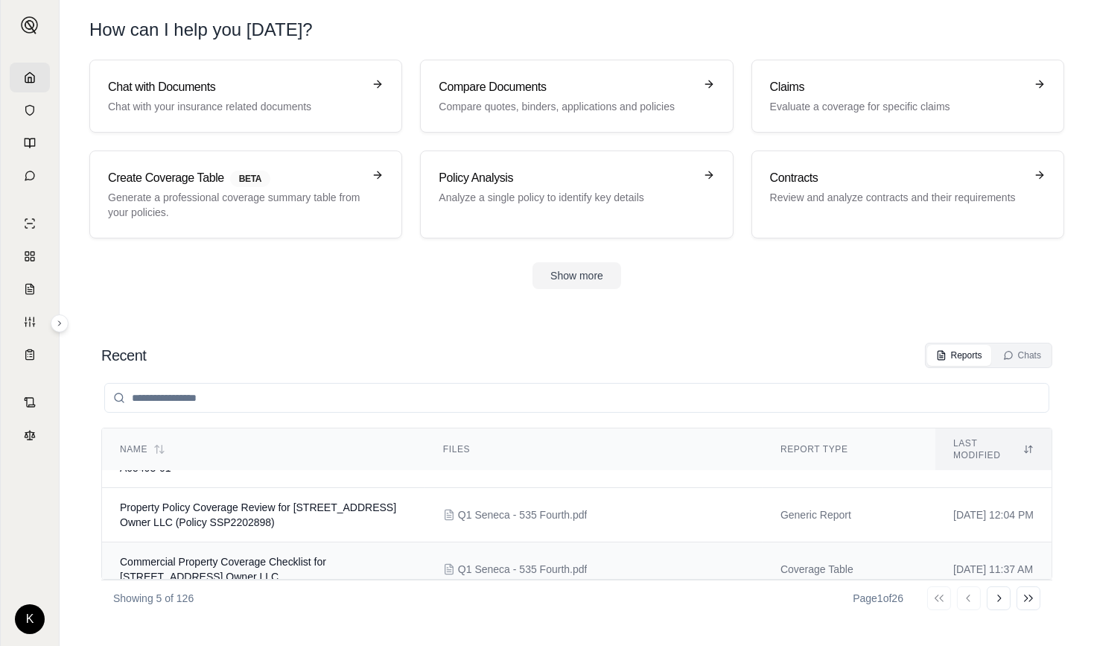
click at [205, 556] on span "Commercial Property Coverage Checklist for [STREET_ADDRESS] Owner LLC" at bounding box center [223, 569] width 206 height 27
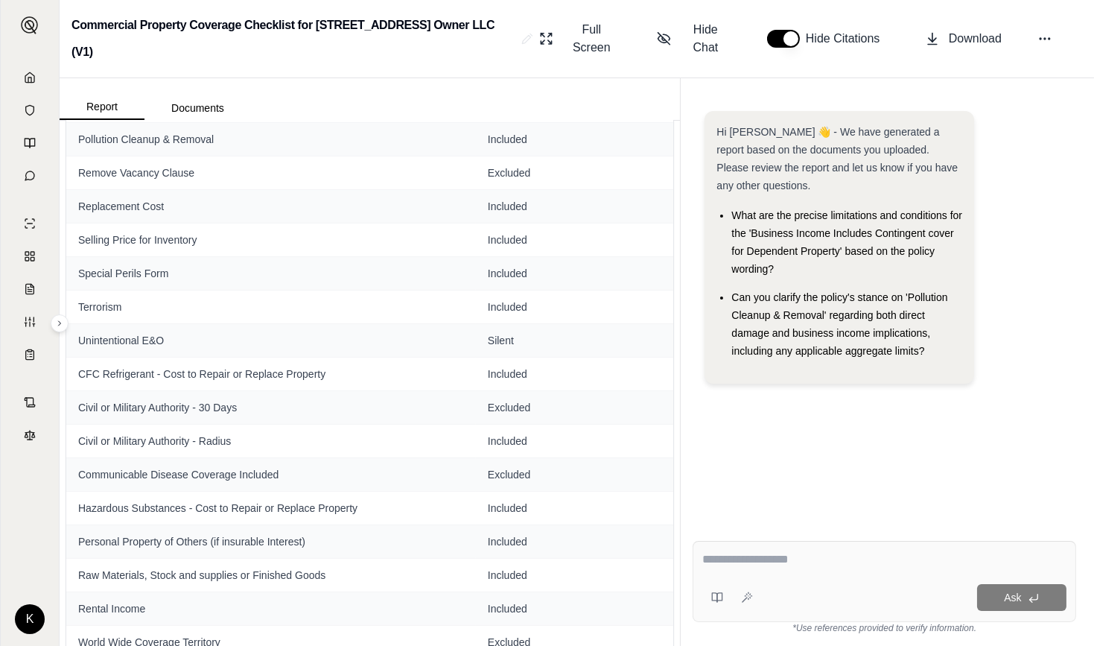
scroll to position [1499, 0]
click at [29, 78] on icon at bounding box center [30, 78] width 12 height 12
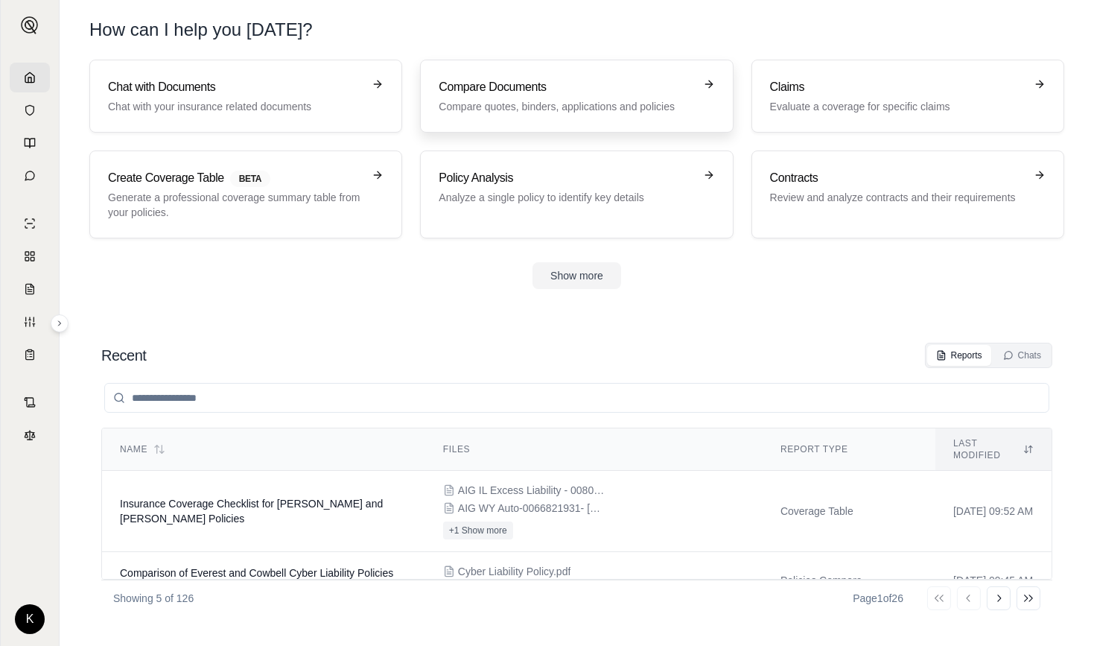
click at [495, 99] on p "Compare quotes, binders, applications and policies" at bounding box center [566, 106] width 255 height 15
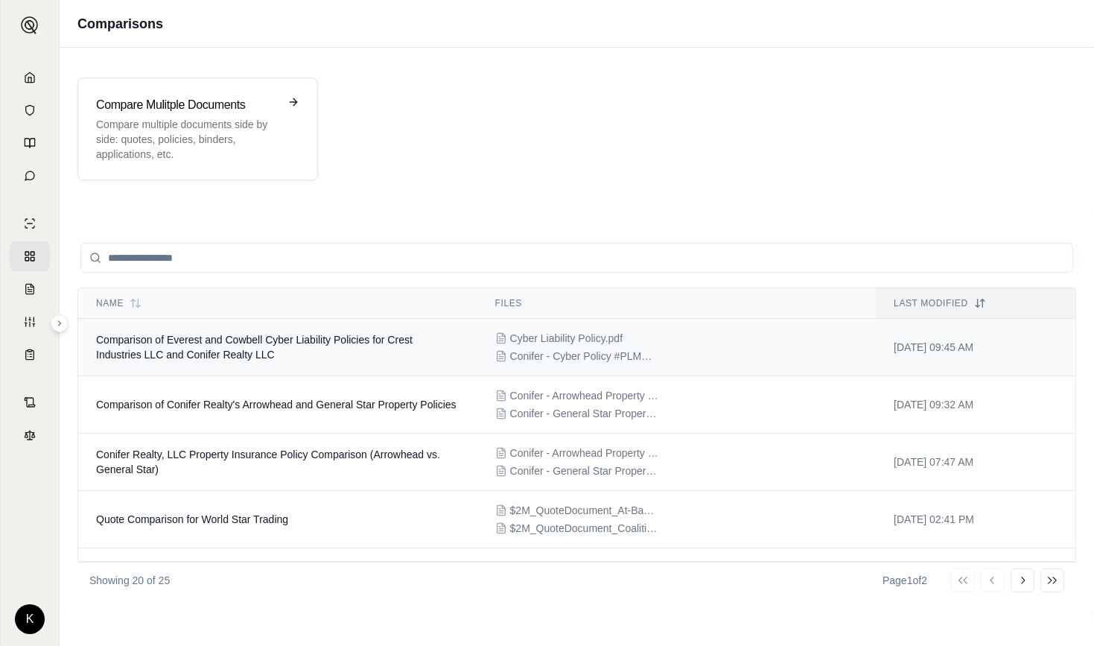
click at [214, 346] on td "Comparison of Everest and Cowbell Cyber Liability Policies for Crest Industries…" at bounding box center [277, 347] width 399 height 57
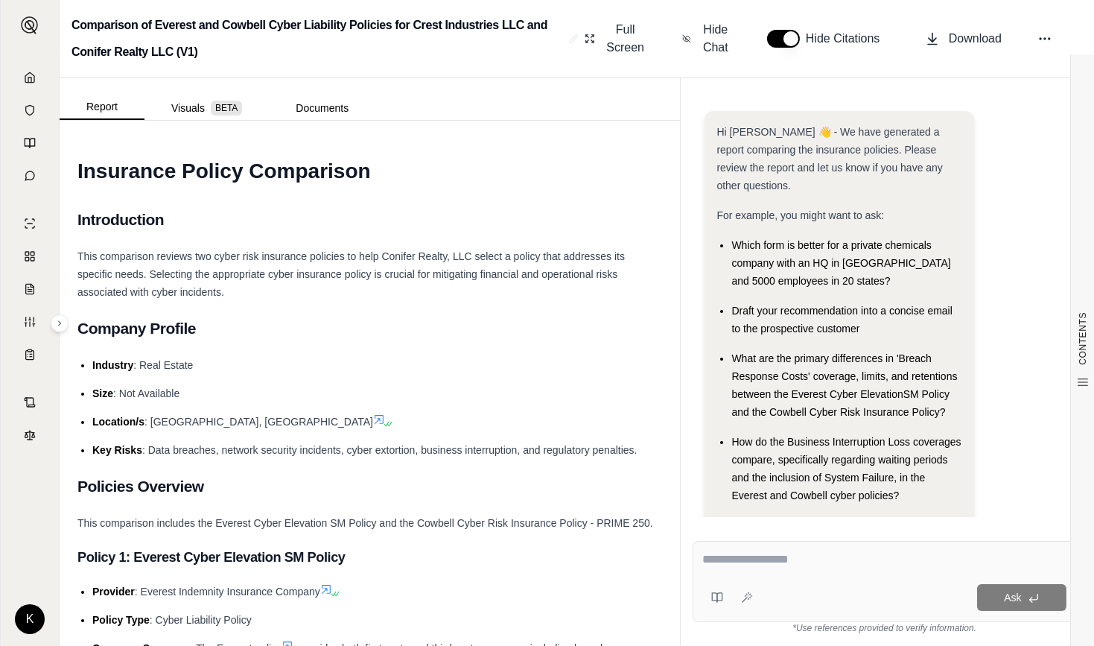
scroll to position [34, 0]
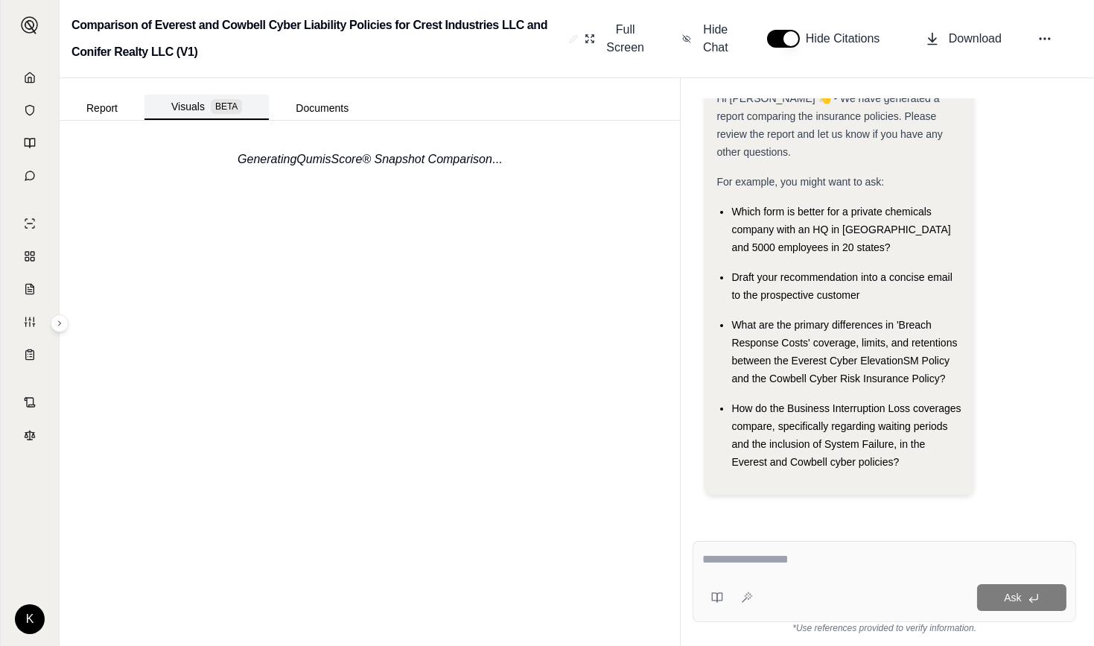
click at [193, 101] on button "Visuals BETA" at bounding box center [207, 107] width 124 height 25
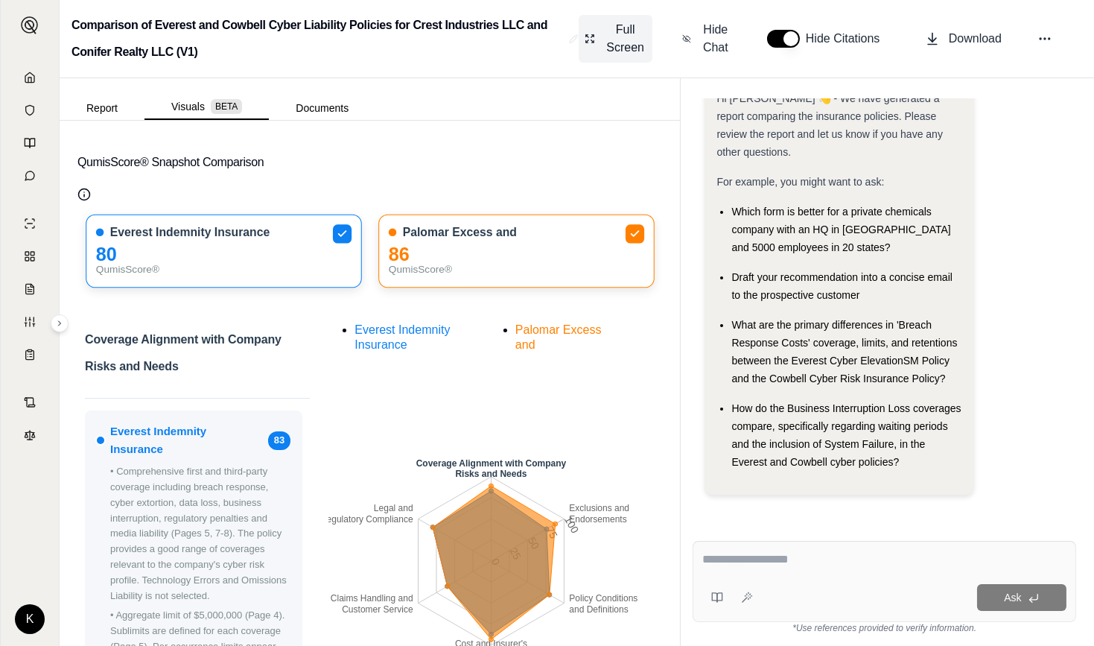
click at [629, 40] on span "Full Screen" at bounding box center [625, 39] width 42 height 36
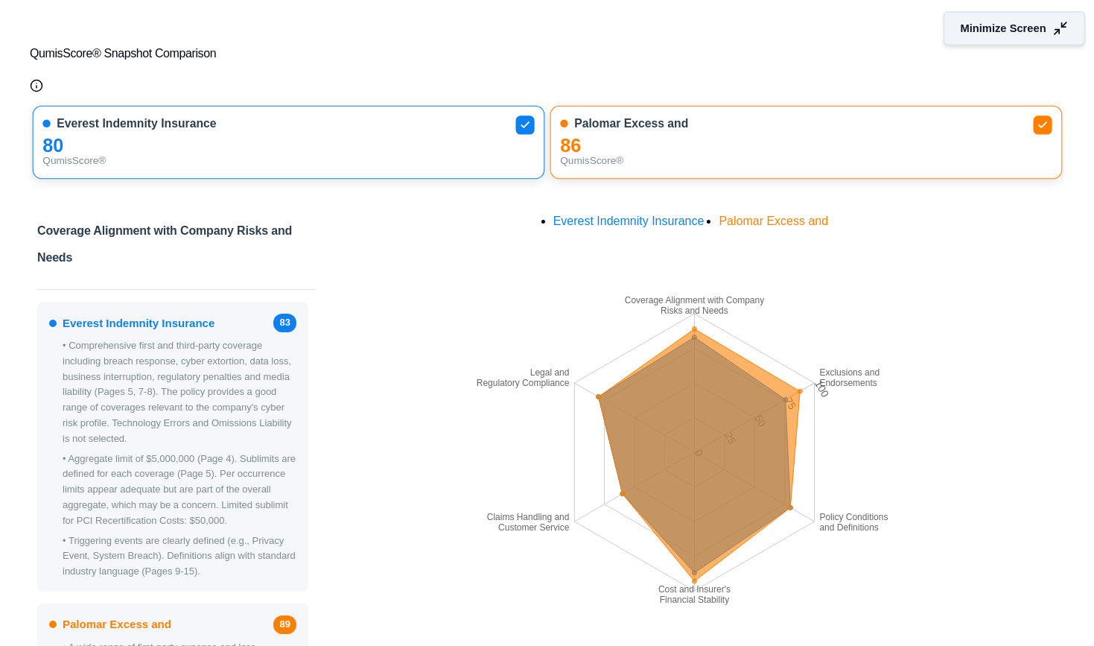
click at [982, 31] on span "Minimize Screen" at bounding box center [1004, 29] width 86 height 16
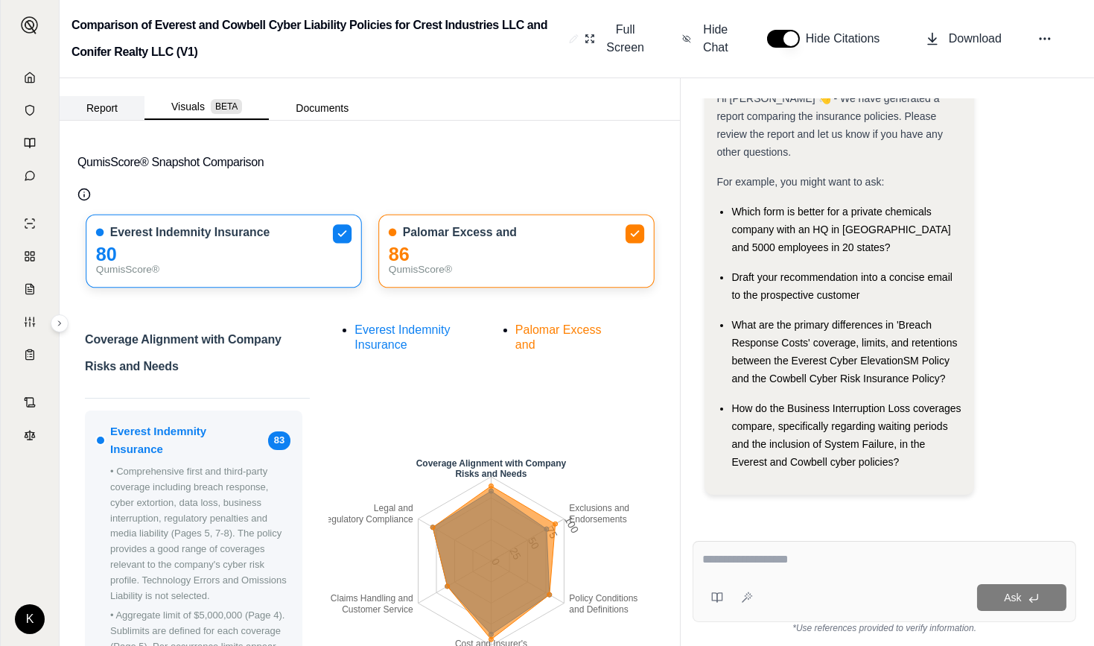
click at [101, 110] on button "Report" at bounding box center [102, 108] width 85 height 24
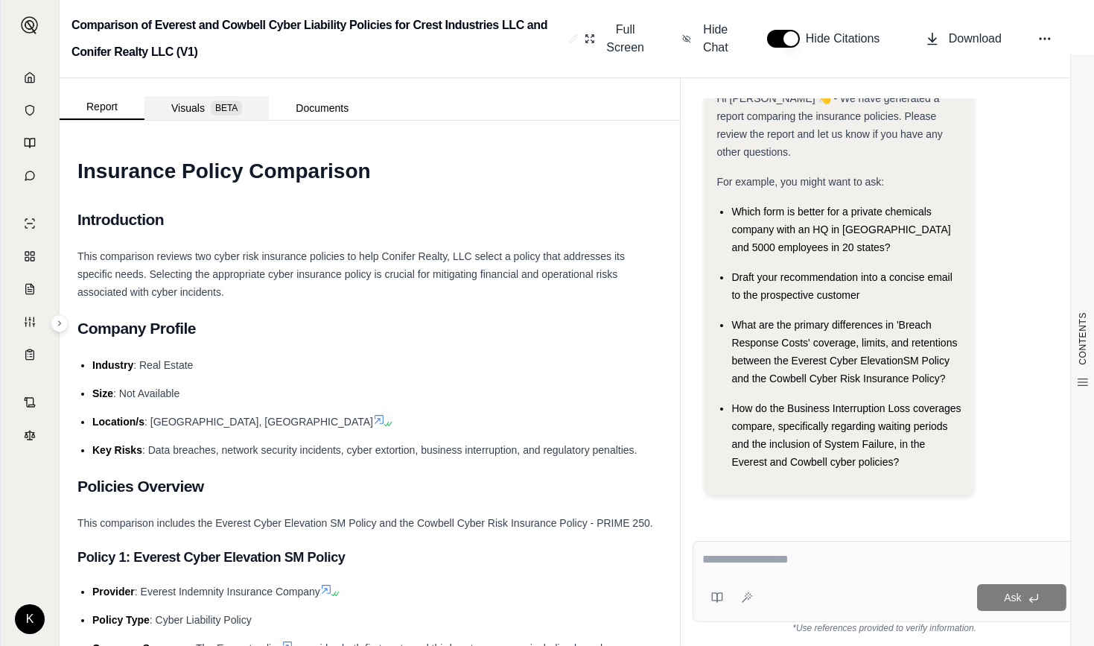
click at [185, 109] on button "Visuals BETA" at bounding box center [207, 108] width 124 height 24
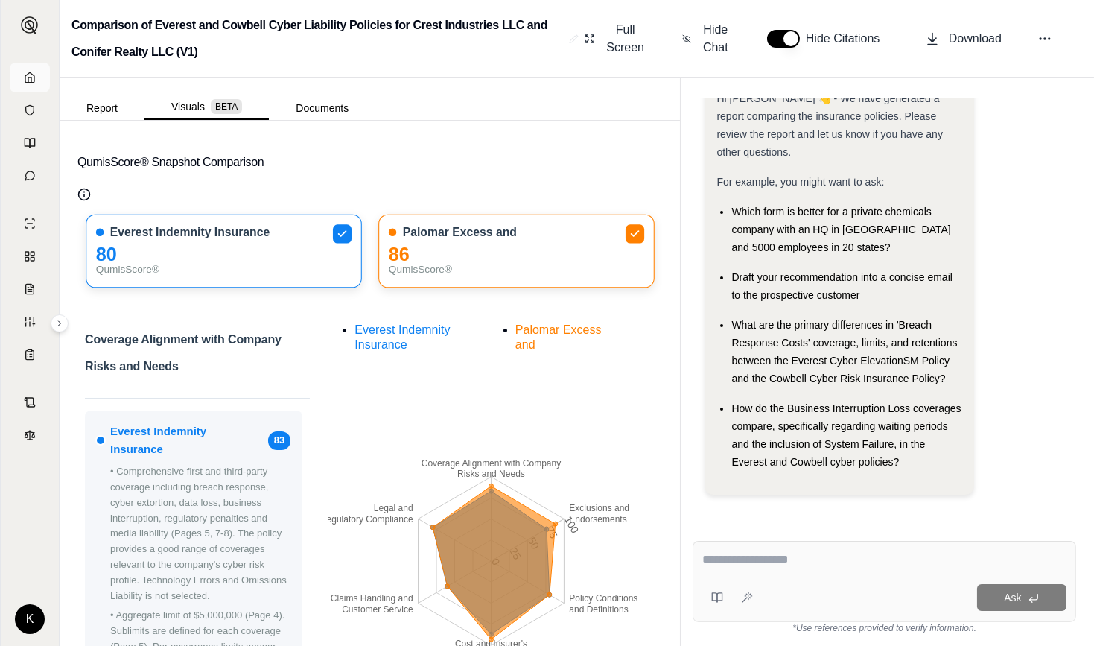
click at [22, 76] on link at bounding box center [30, 78] width 40 height 30
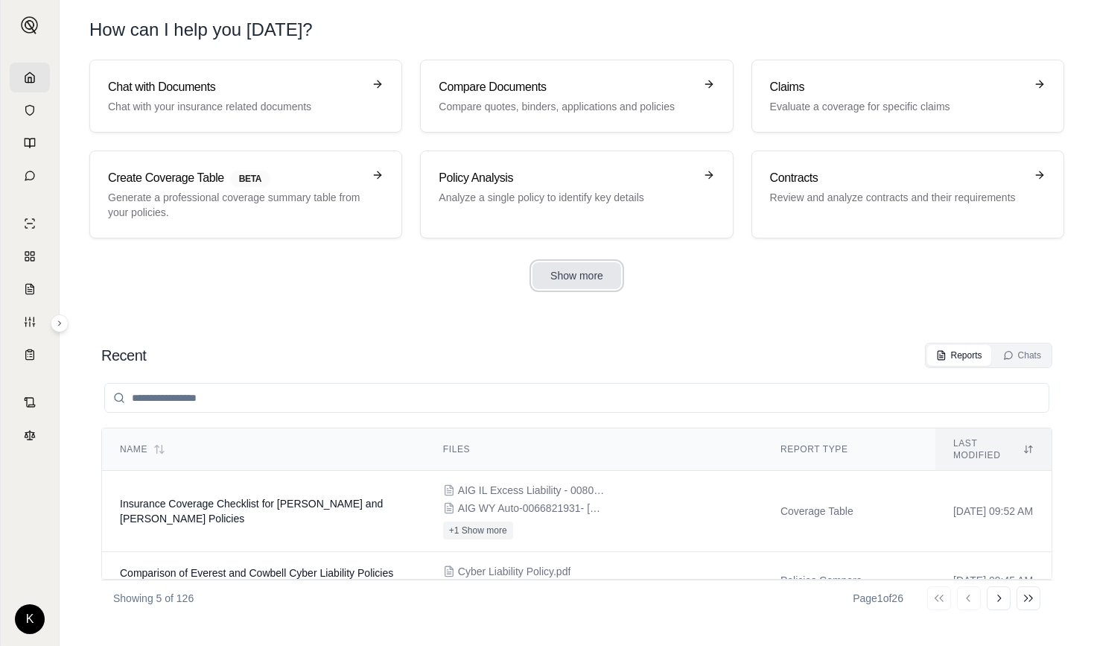
click at [580, 276] on button "Show more" at bounding box center [577, 275] width 89 height 27
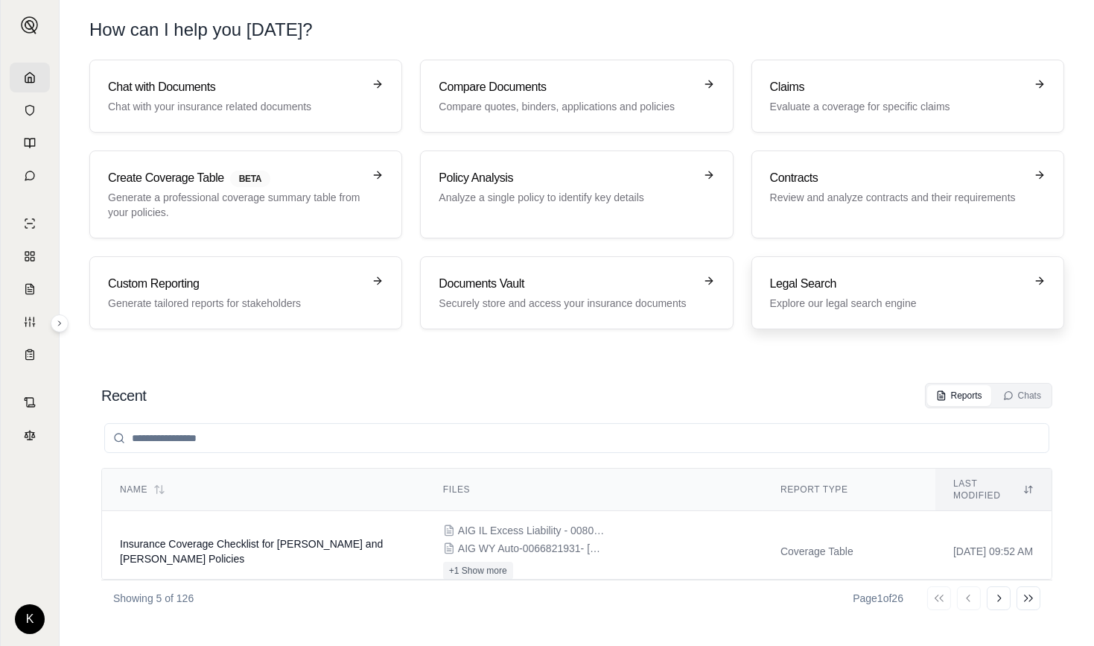
click at [807, 290] on h3 "Legal Search" at bounding box center [897, 284] width 255 height 18
click at [831, 94] on h3 "Claims" at bounding box center [897, 87] width 255 height 18
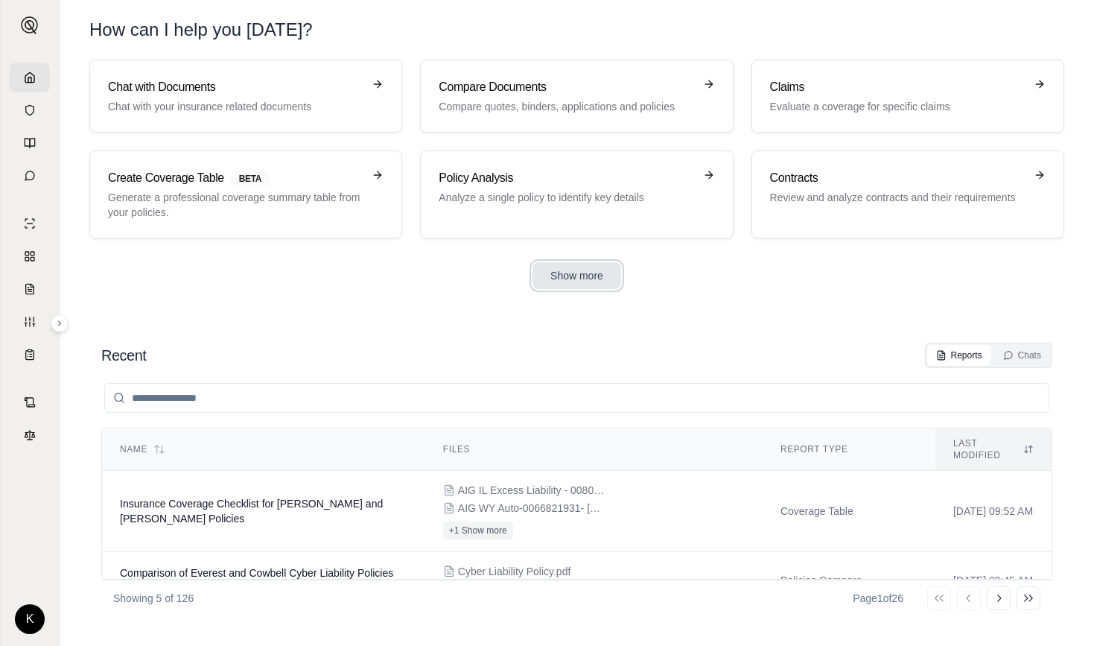
click at [574, 269] on button "Show more" at bounding box center [577, 275] width 89 height 27
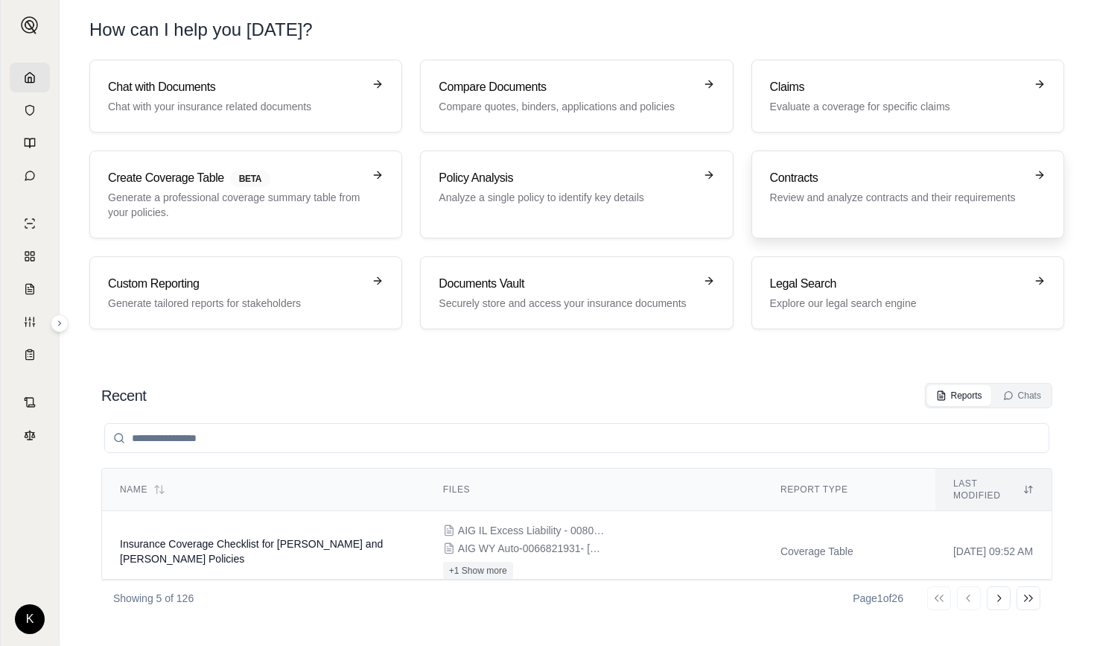
click at [818, 197] on p "Review and analyze contracts and their requirements" at bounding box center [897, 197] width 255 height 15
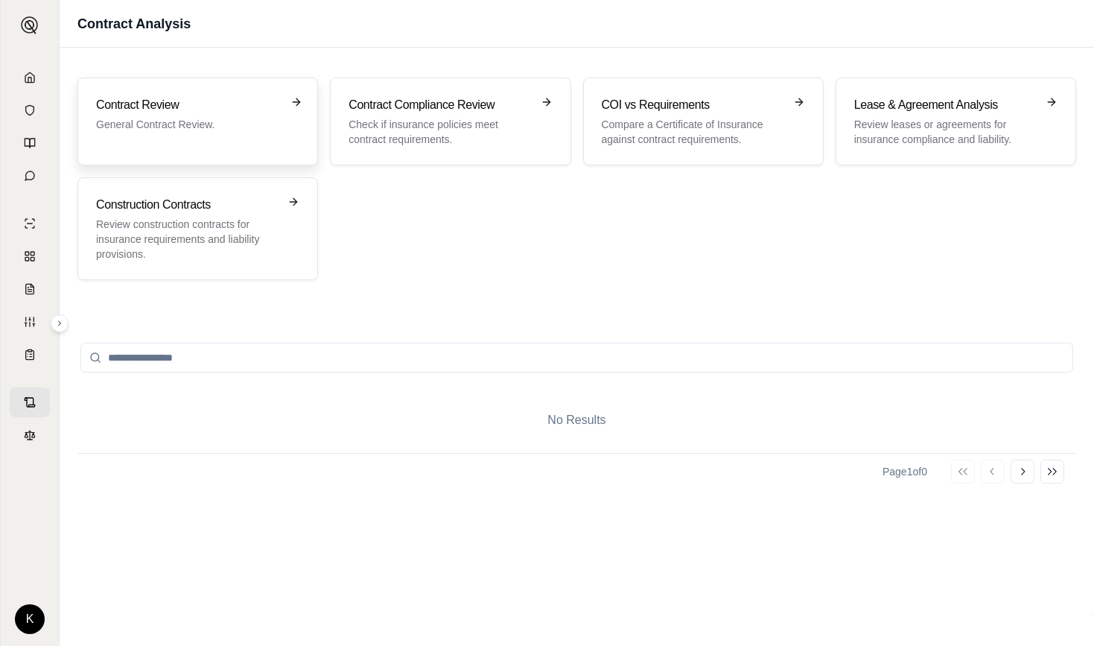
click at [145, 120] on p "General Contract Review." at bounding box center [187, 124] width 182 height 15
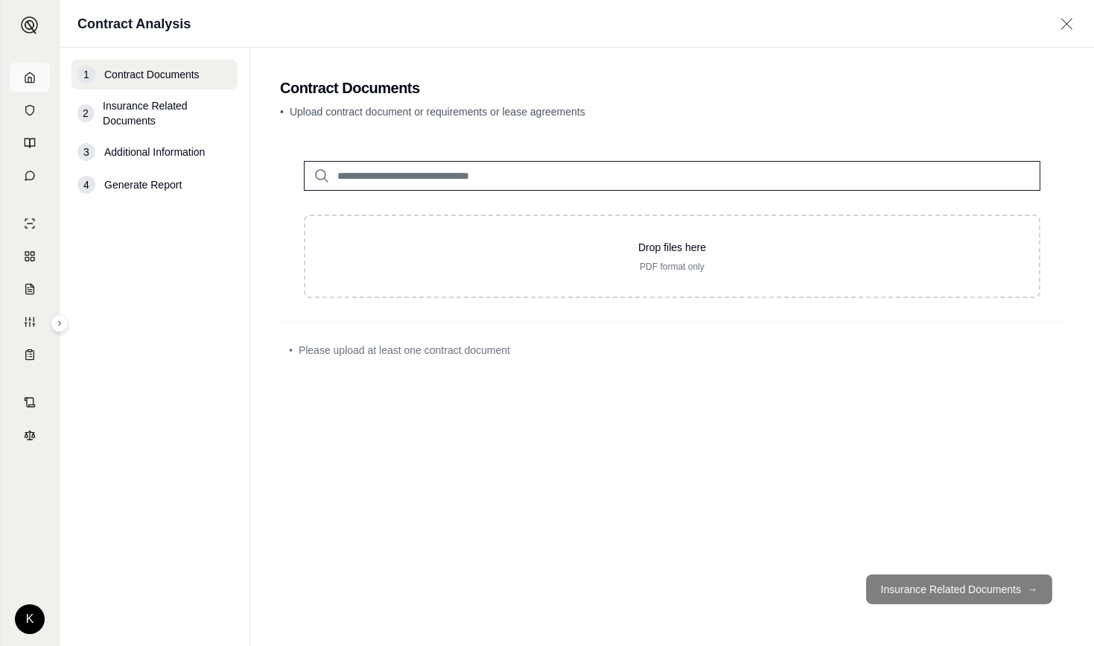
click at [37, 80] on link at bounding box center [30, 78] width 40 height 30
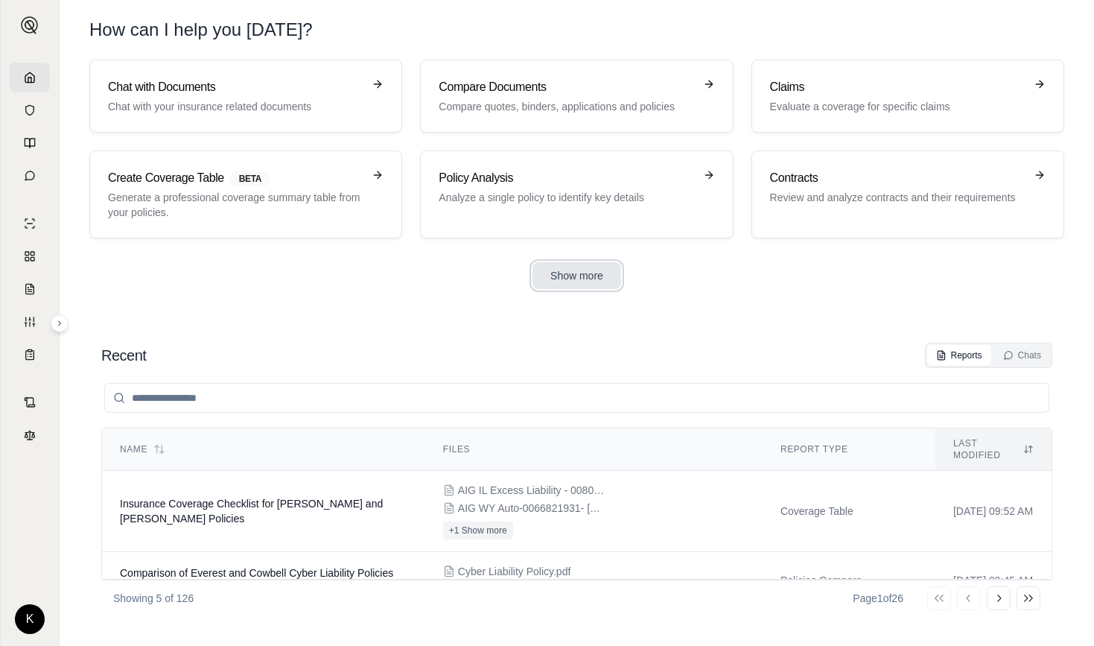
click at [580, 278] on button "Show more" at bounding box center [577, 275] width 89 height 27
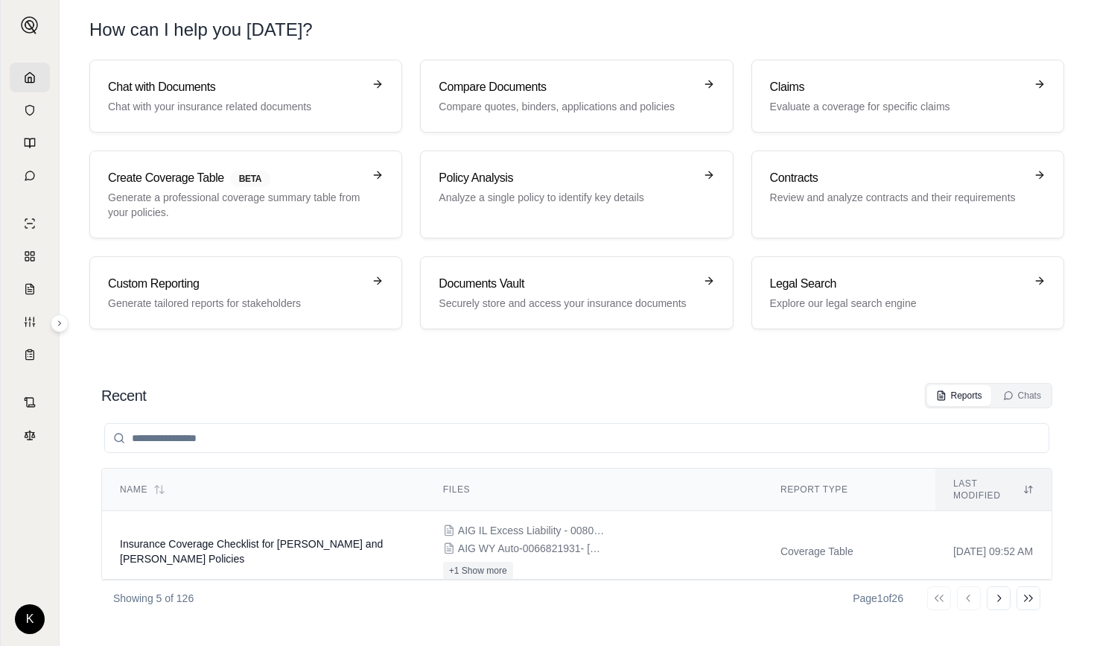
click at [636, 378] on div "Recent Reports Chats Name Files Report Type Last modified Insurance Coverage Ch…" at bounding box center [576, 499] width 975 height 257
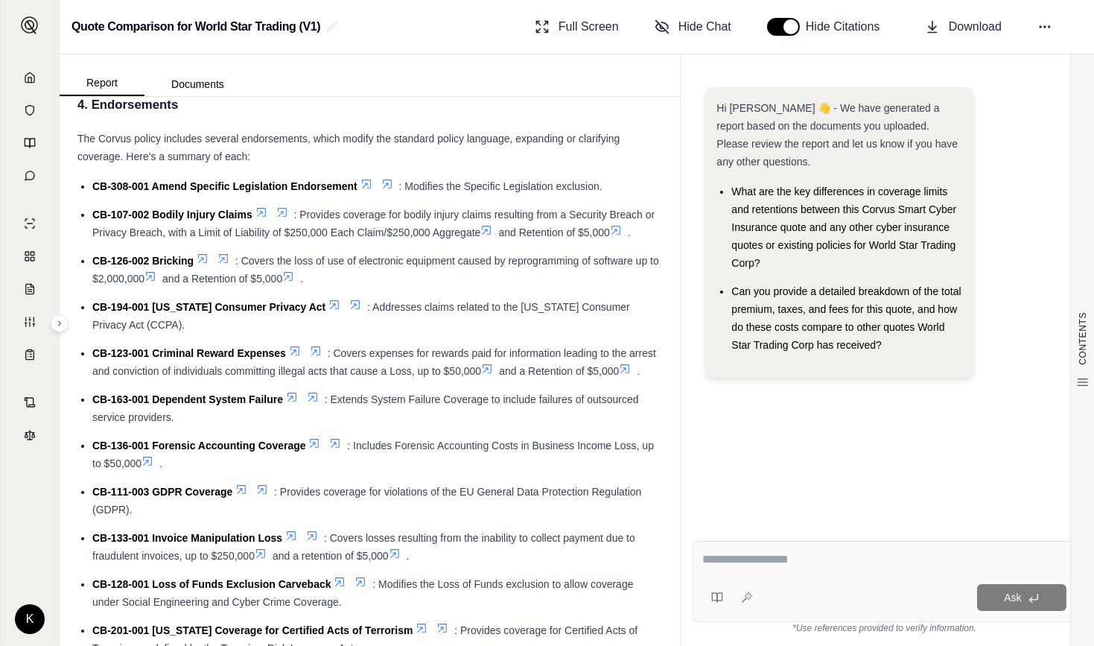
scroll to position [2139, 0]
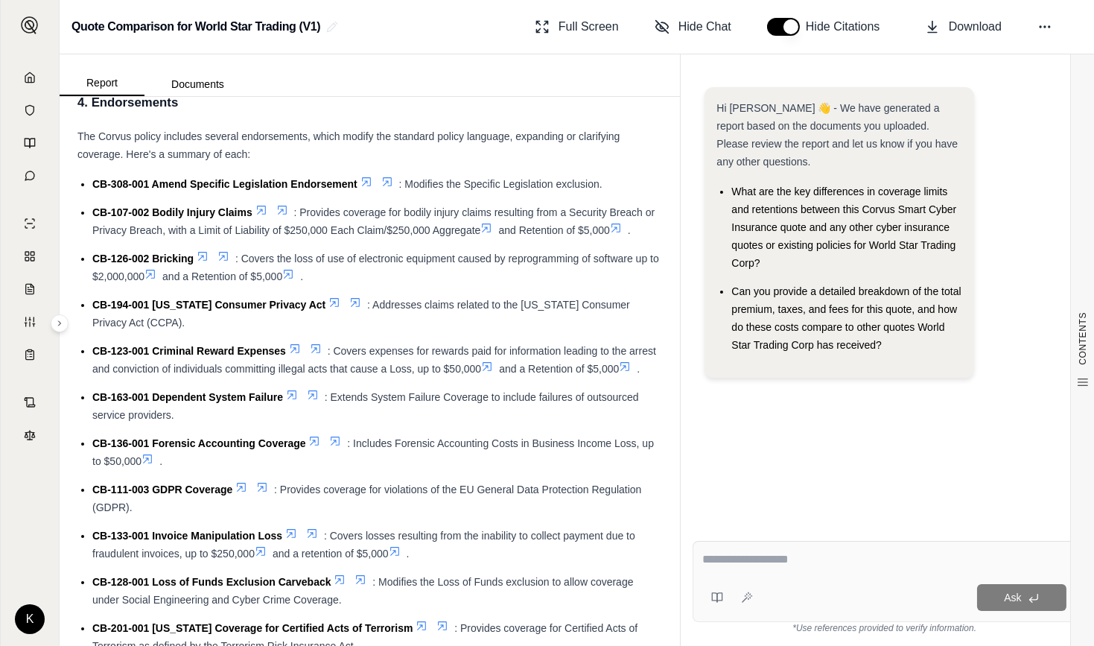
click at [235, 559] on span ": Covers losses resulting from the inability to collect payment due to fraudule…" at bounding box center [363, 545] width 543 height 30
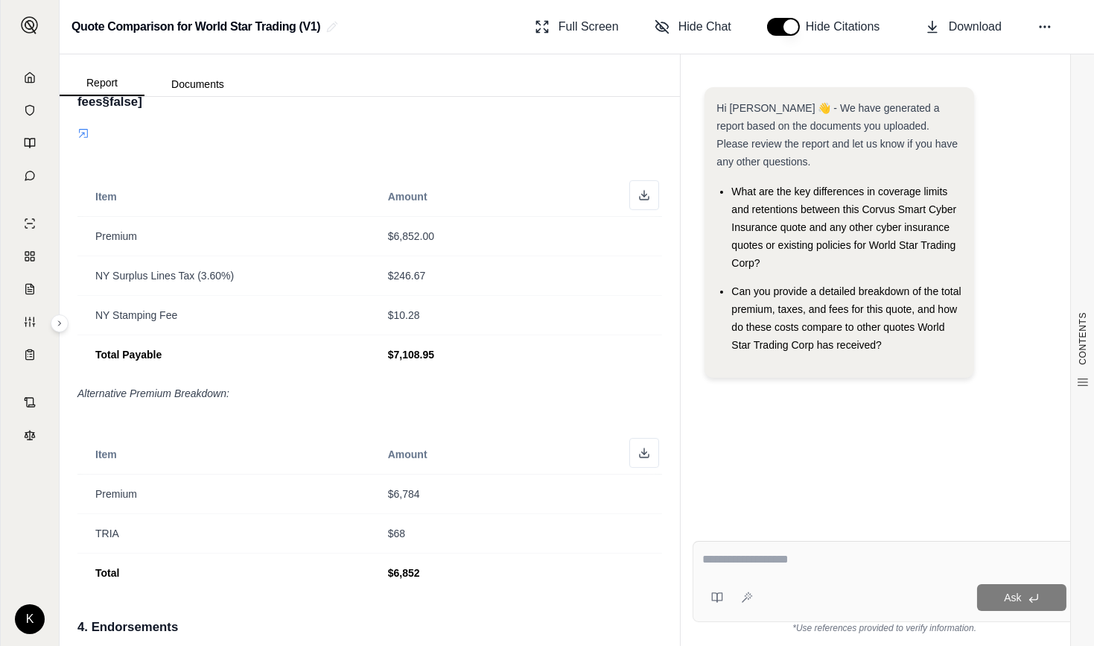
scroll to position [1613, 0]
click at [642, 198] on polyline at bounding box center [644, 197] width 5 height 2
